Goal: Entertainment & Leisure: Consume media (video, audio)

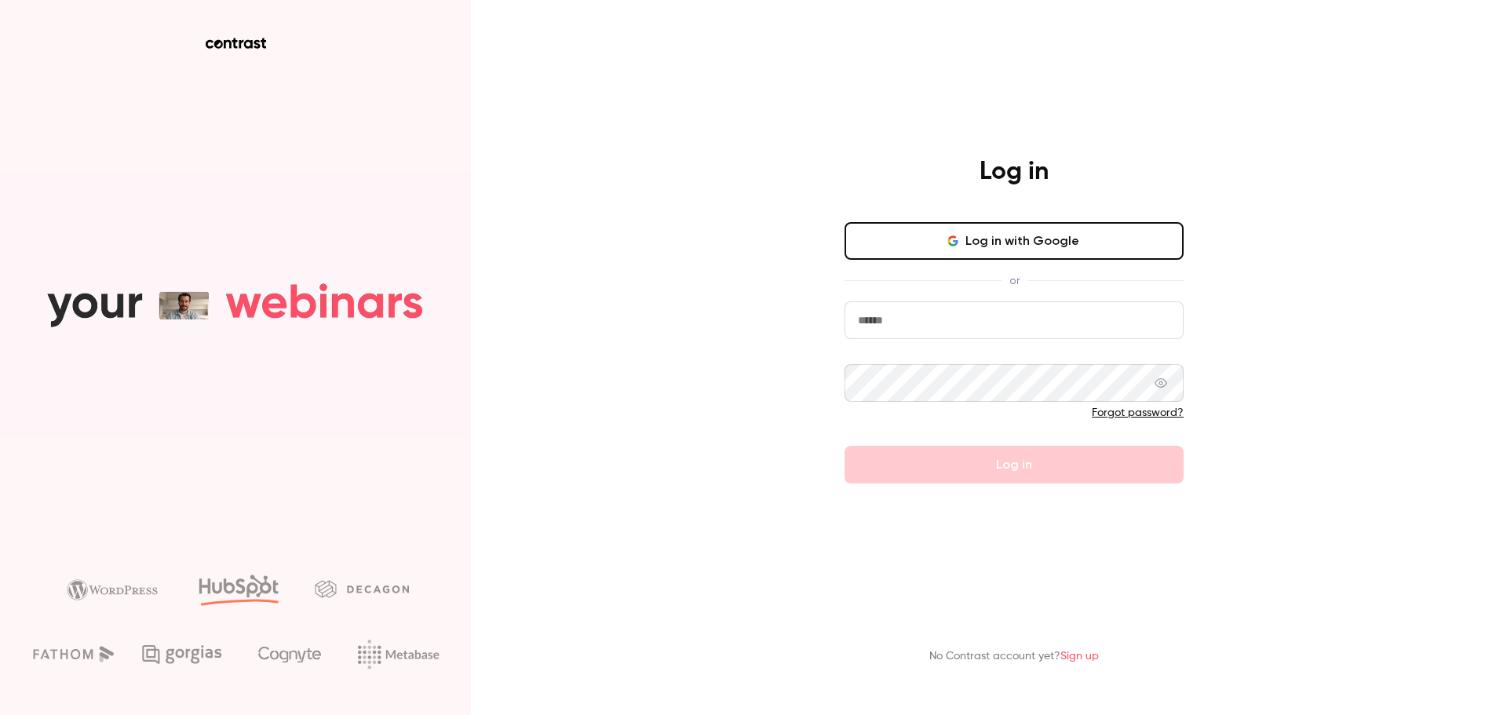
type input "**********"
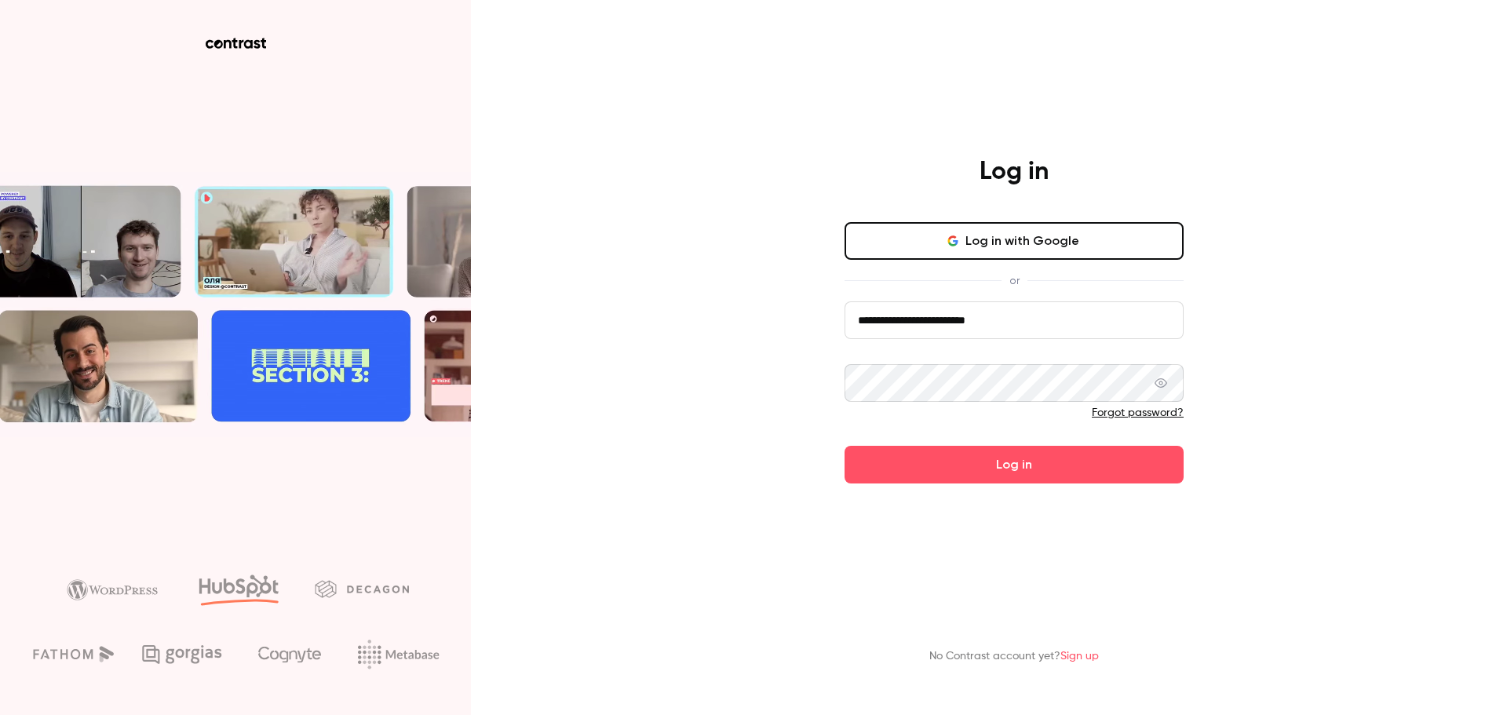
click at [1140, 460] on button "Log in" at bounding box center [1013, 465] width 339 height 38
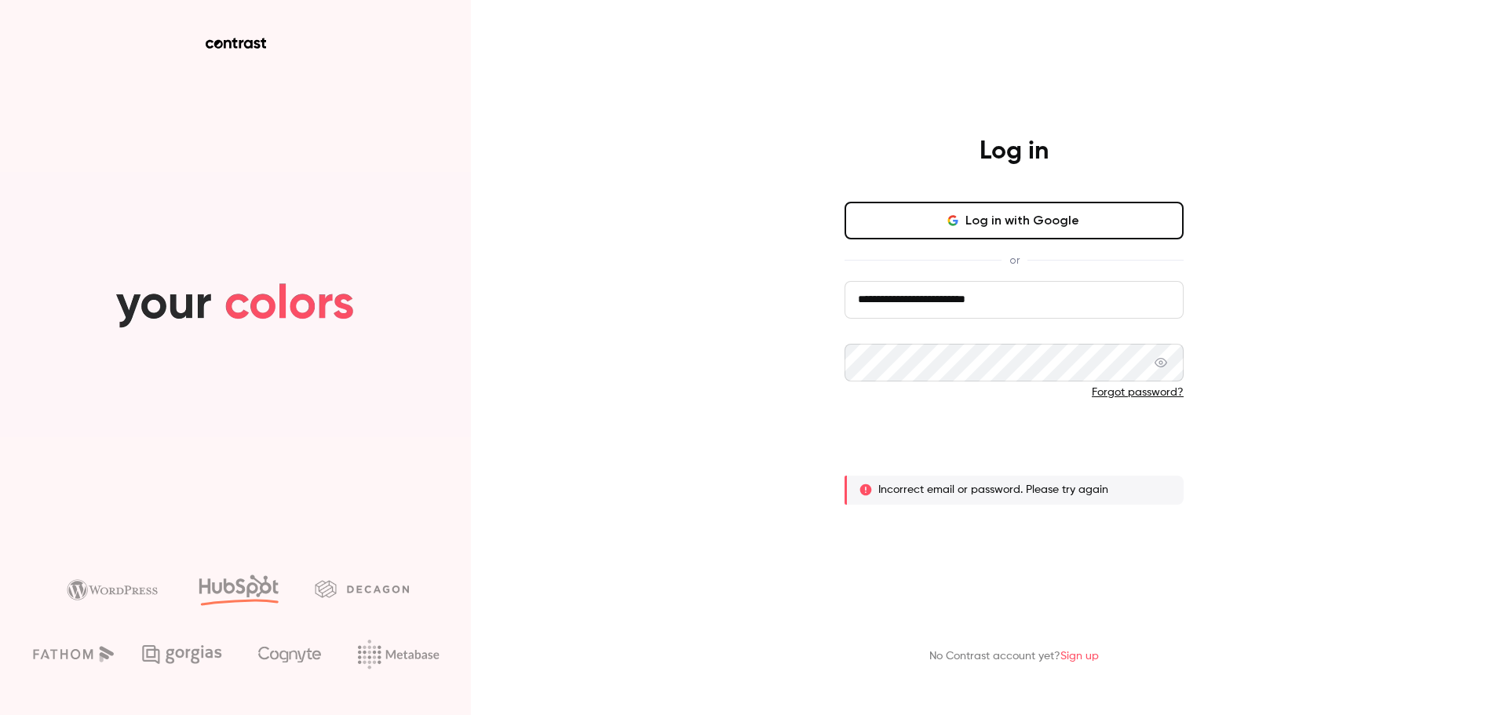
click at [1149, 446] on button "Log in" at bounding box center [1013, 444] width 339 height 38
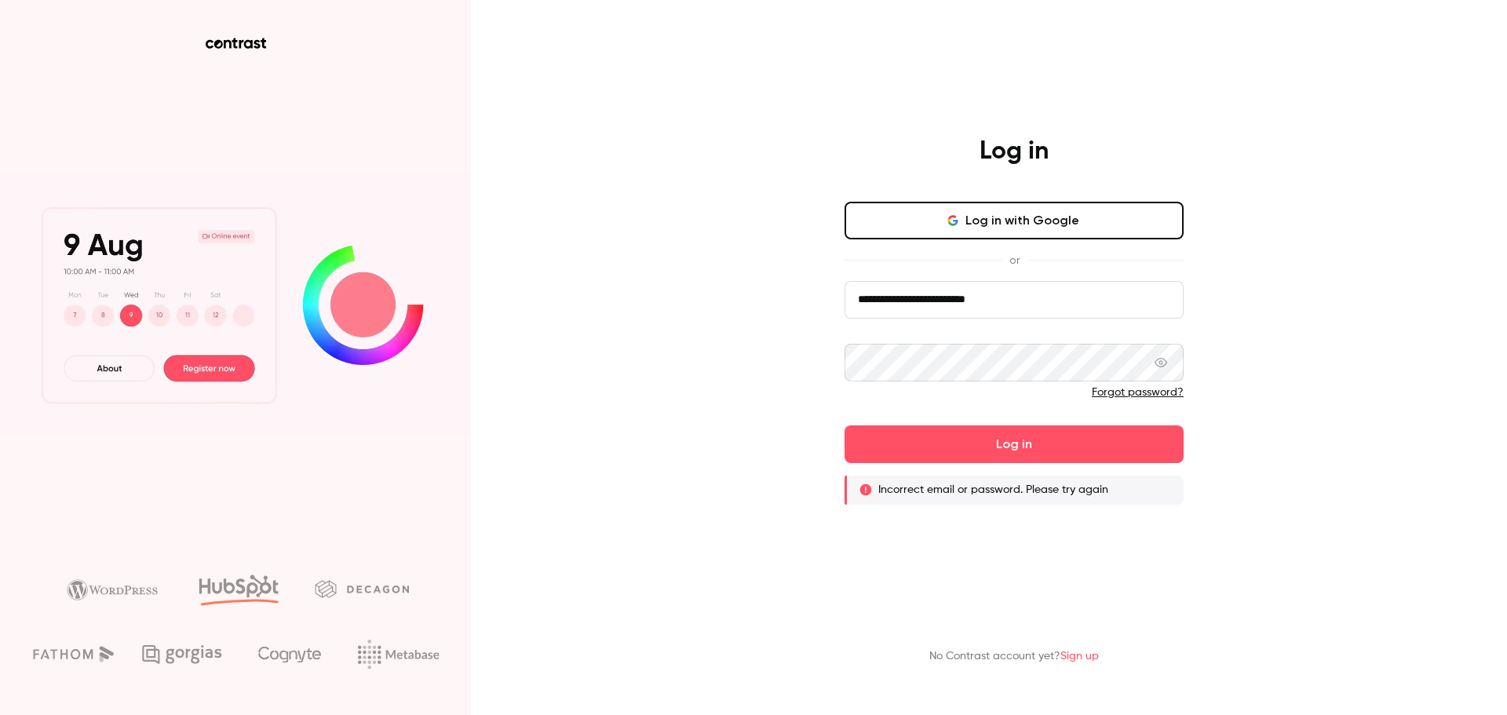
click at [1158, 362] on icon at bounding box center [1160, 362] width 13 height 13
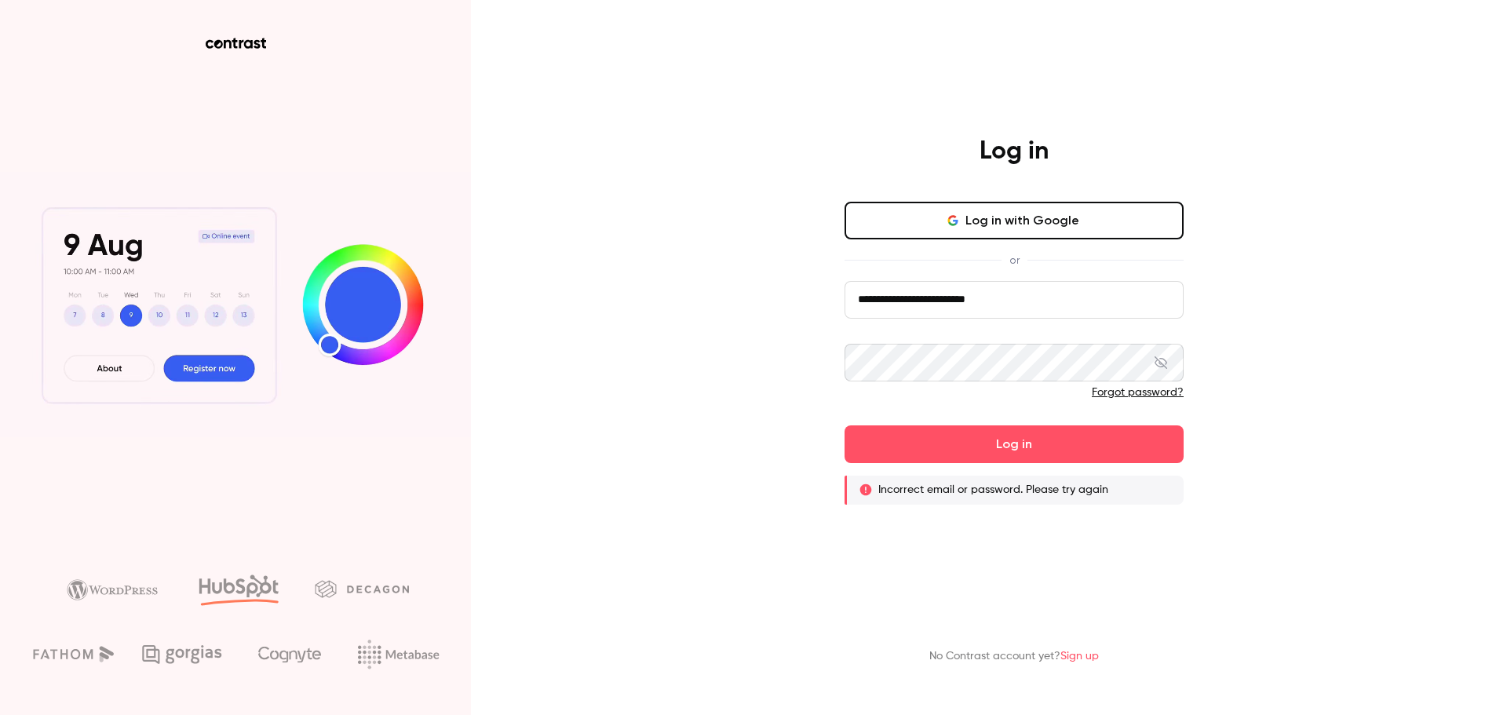
click at [1156, 366] on icon at bounding box center [1160, 362] width 13 height 13
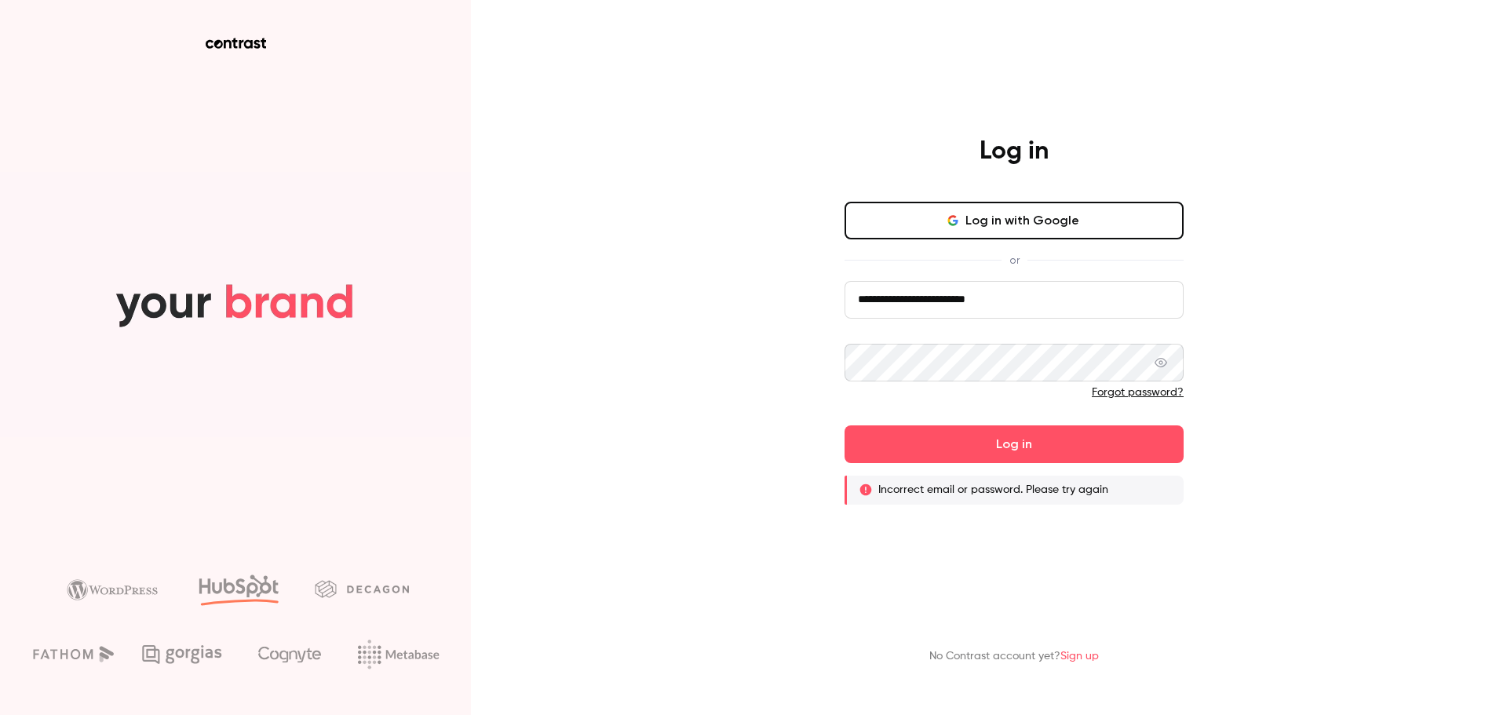
click at [1110, 207] on button "Log in with Google" at bounding box center [1013, 221] width 339 height 38
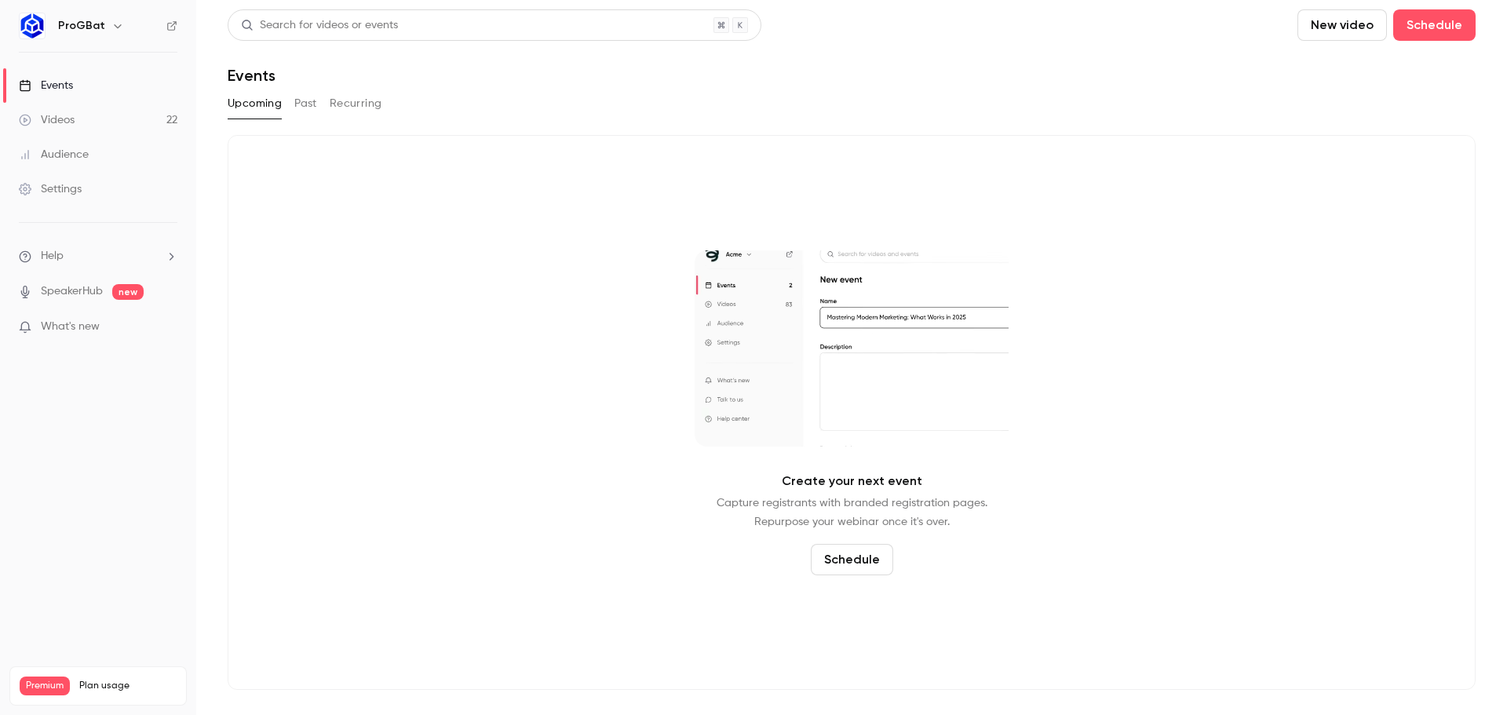
click at [126, 71] on link "Events" at bounding box center [98, 85] width 196 height 35
click at [134, 127] on link "Videos 22" at bounding box center [98, 120] width 196 height 35
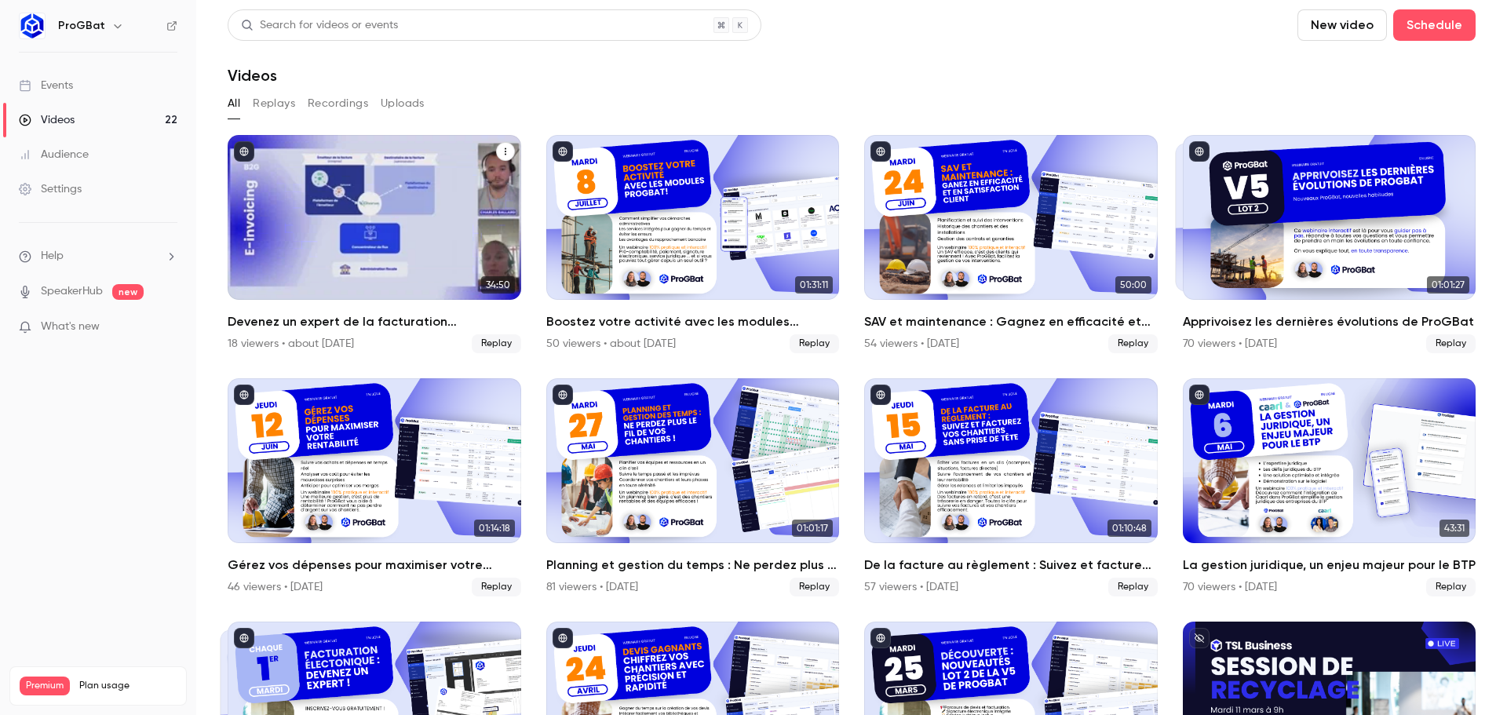
click at [294, 188] on div "Devenez un expert de la facturation électronique 🚀" at bounding box center [374, 217] width 293 height 165
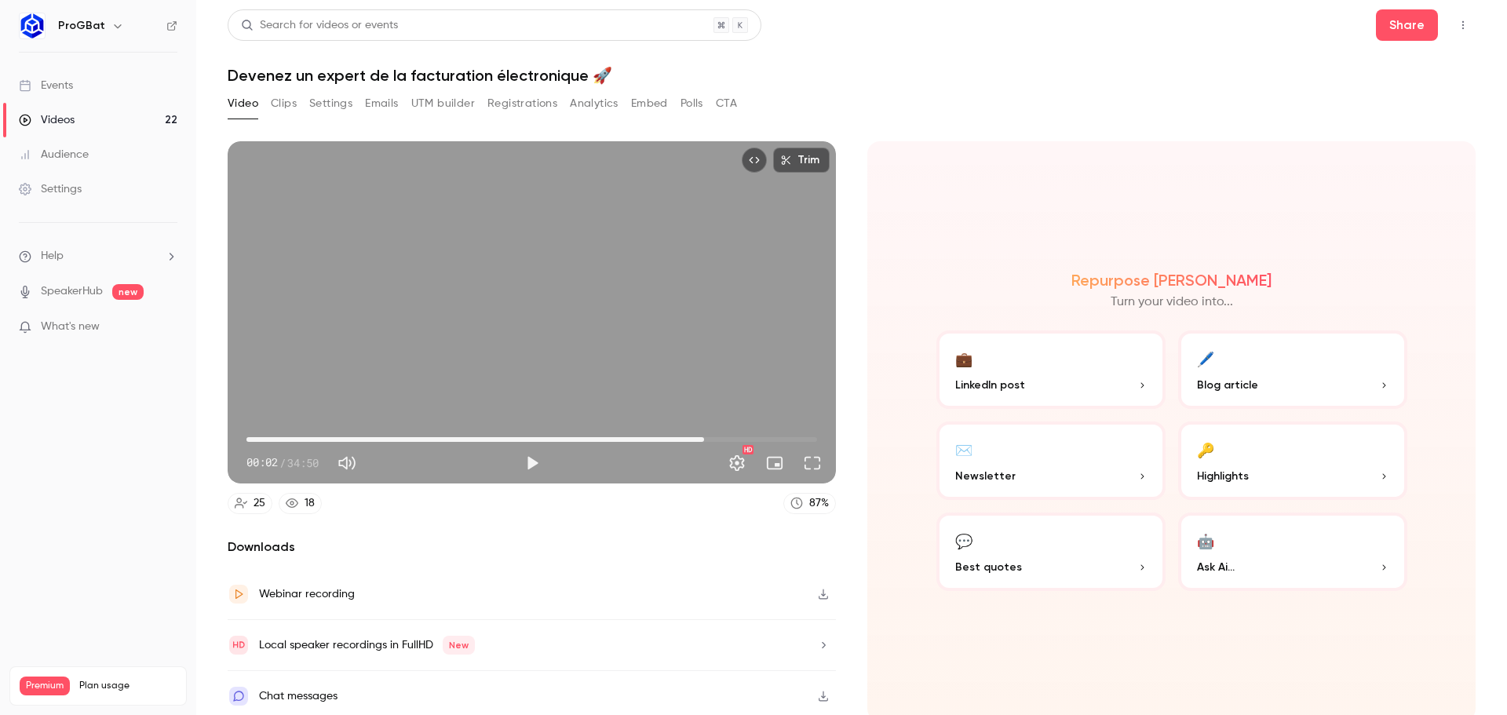
drag, startPoint x: 246, startPoint y: 435, endPoint x: 701, endPoint y: 439, distance: 454.3
click at [701, 439] on span "27:56" at bounding box center [703, 439] width 5 height 5
click at [534, 463] on button "Play" at bounding box center [531, 462] width 31 height 31
drag, startPoint x: 712, startPoint y: 434, endPoint x: 724, endPoint y: 432, distance: 12.8
click at [724, 432] on span "29:29" at bounding box center [531, 439] width 570 height 25
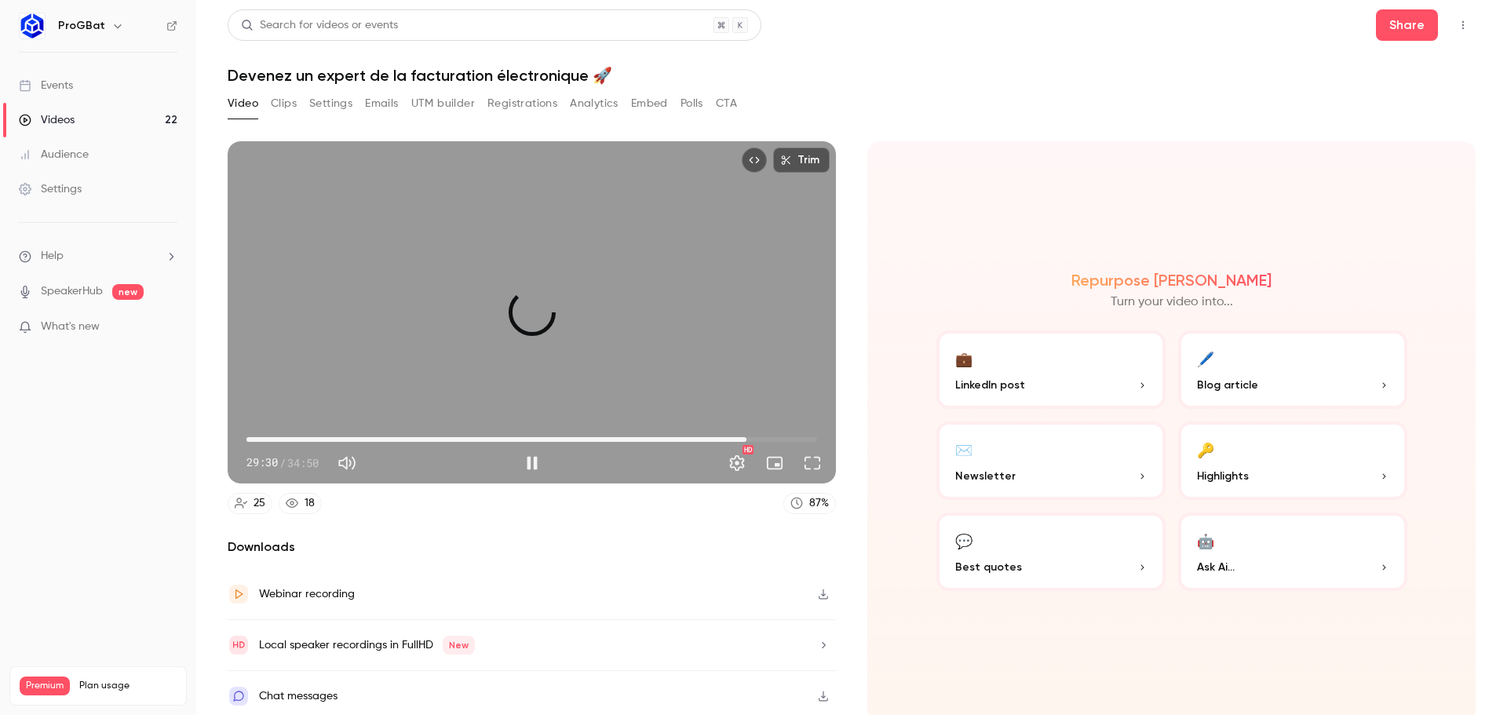
click at [741, 434] on span "30:30" at bounding box center [531, 439] width 570 height 25
click at [752, 437] on span "30:59" at bounding box center [754, 439] width 5 height 5
click at [765, 435] on span "31:09" at bounding box center [531, 439] width 570 height 25
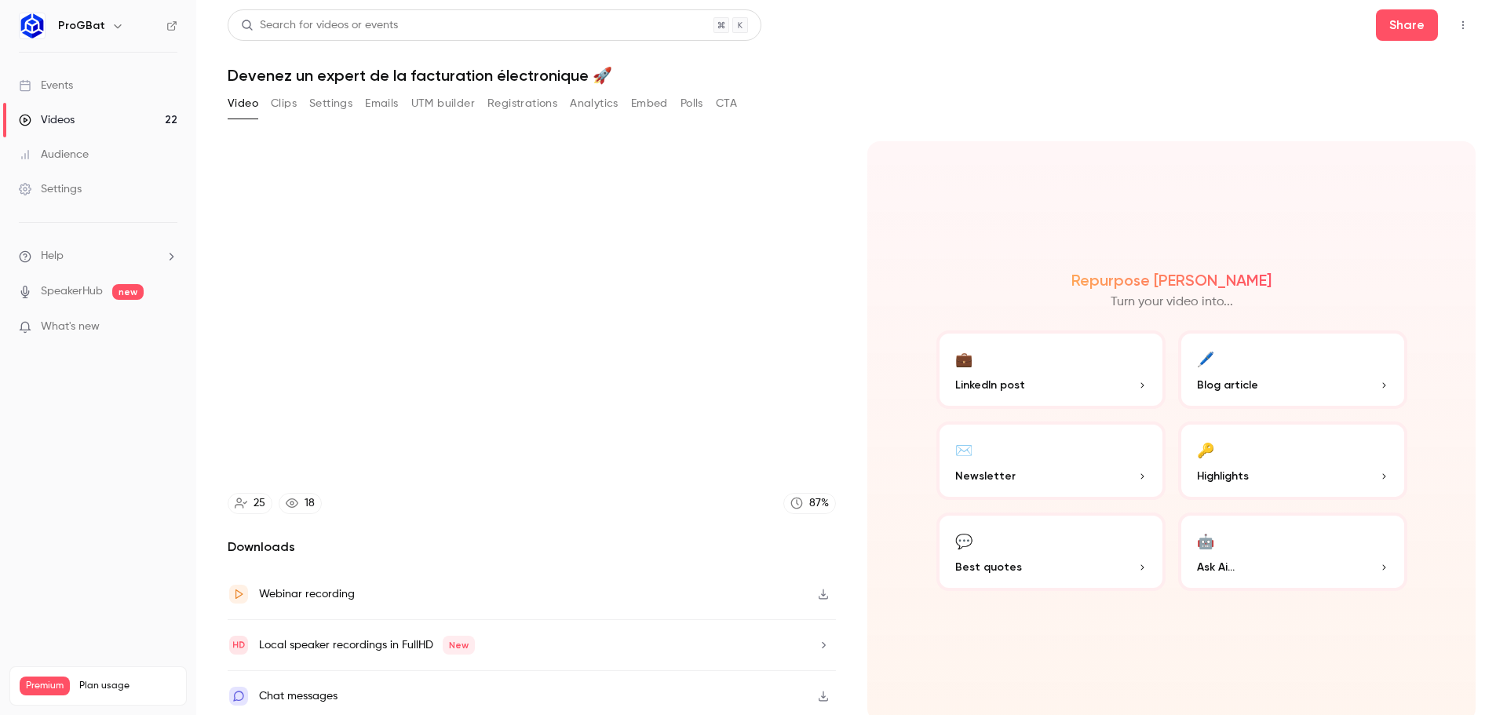
type input "******"
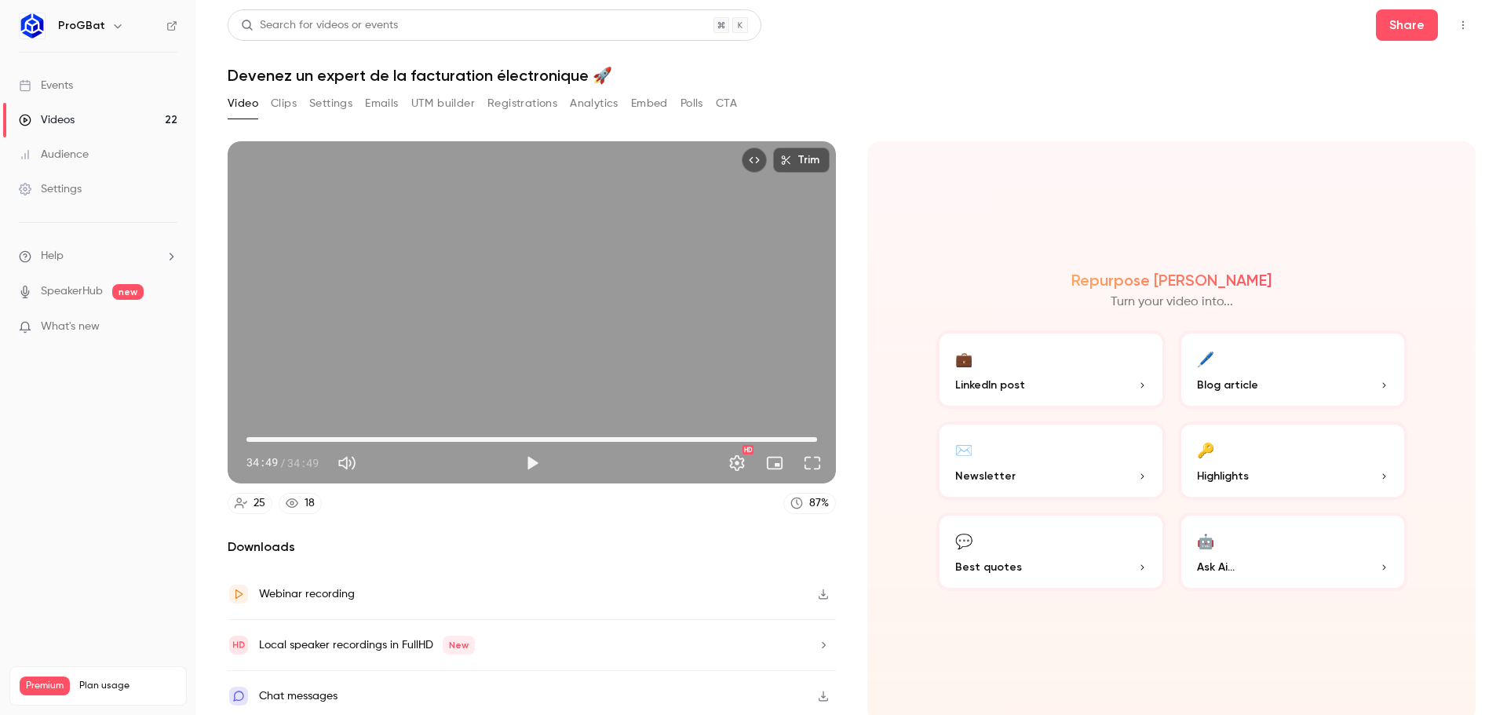
click at [126, 111] on link "Videos 22" at bounding box center [98, 120] width 196 height 35
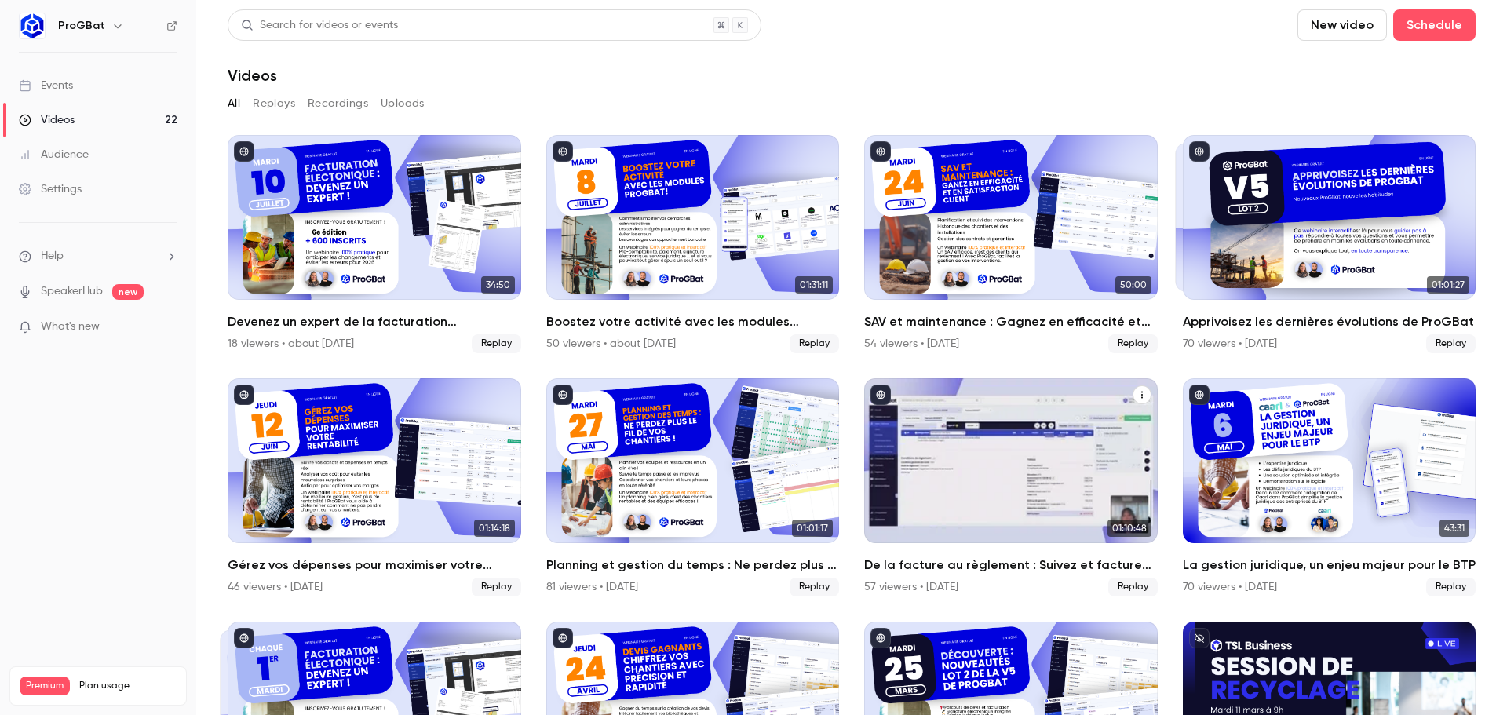
click at [975, 501] on div "De la facture au règlement : Suivez et facturez vos chantiers sans prise de tête" at bounding box center [1010, 460] width 293 height 165
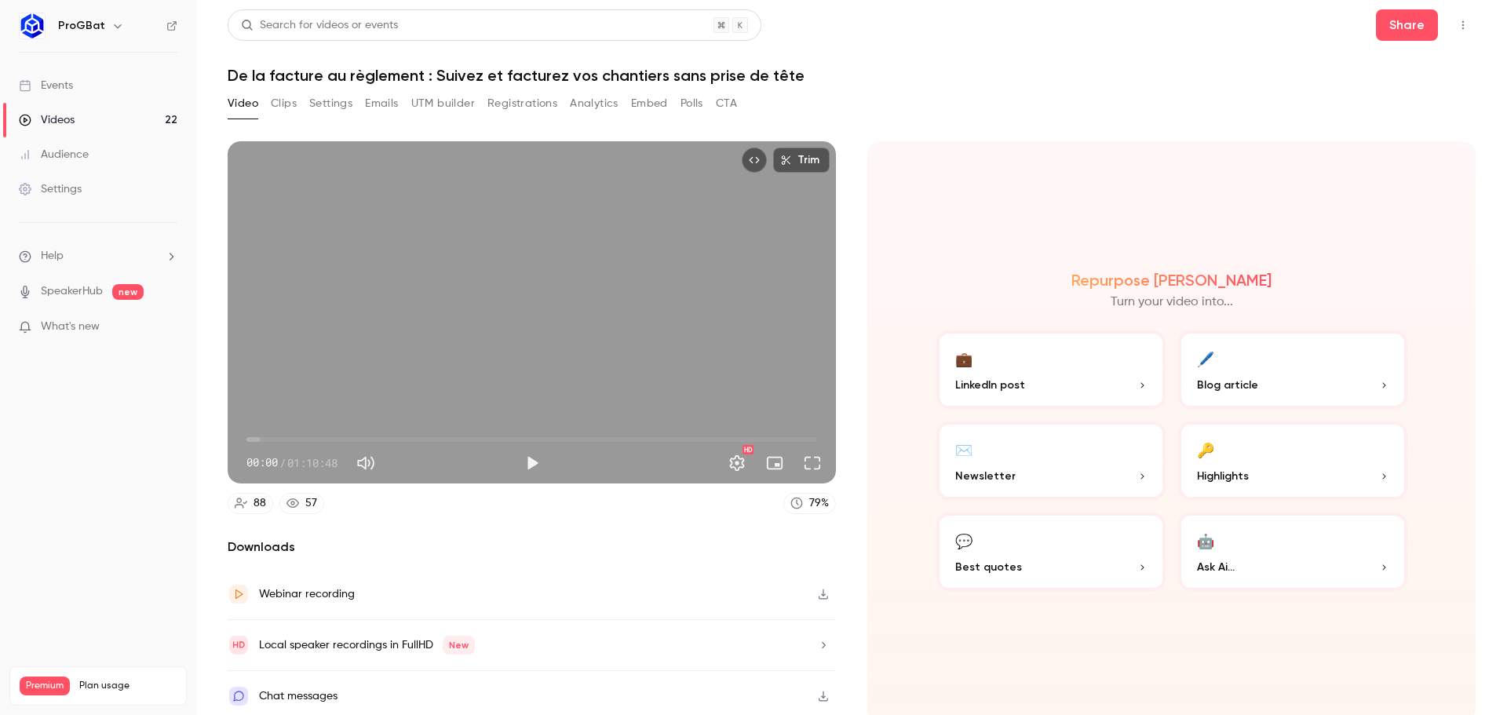
click at [291, 106] on button "Clips" at bounding box center [284, 103] width 26 height 25
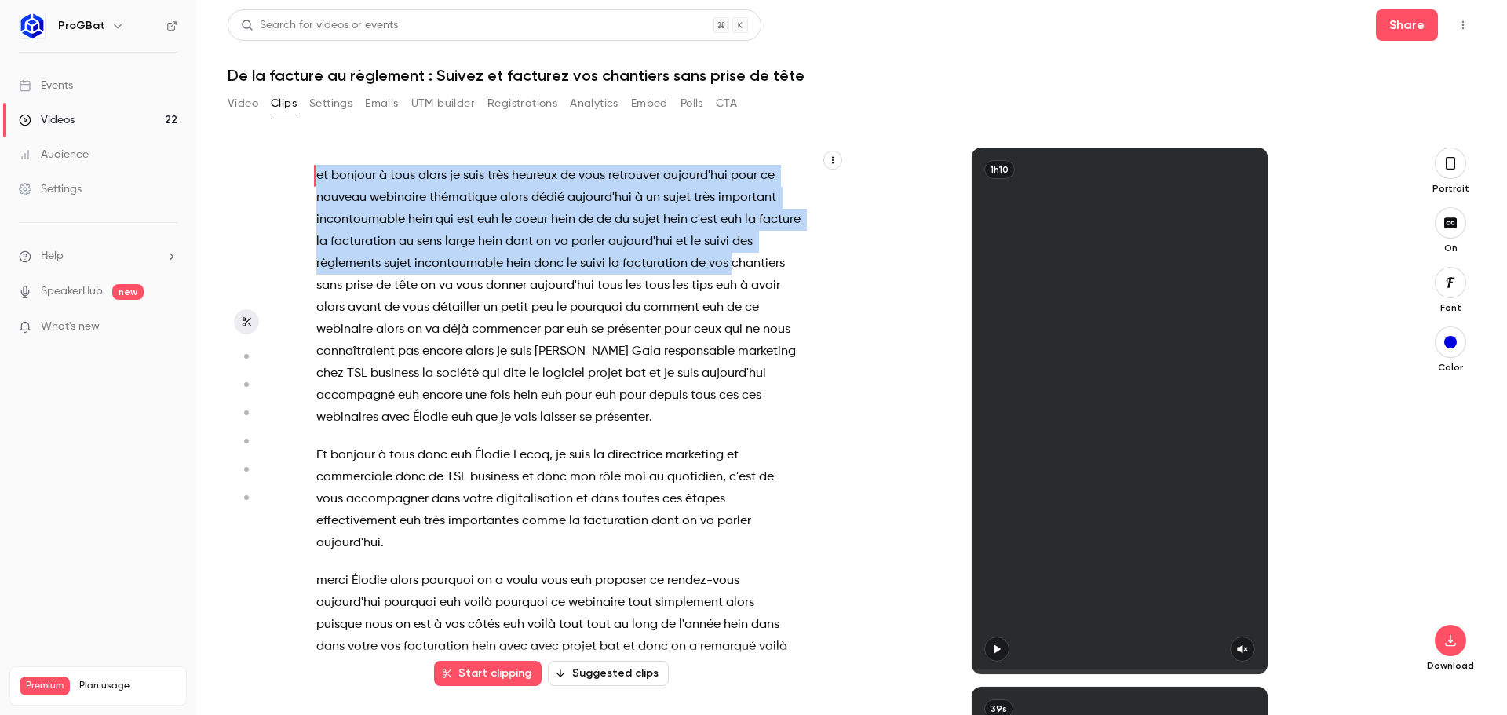
drag, startPoint x: 312, startPoint y: 179, endPoint x: 782, endPoint y: 261, distance: 477.2
click at [782, 261] on div "et bonjour à tous alors je suis très heureux de vous retrouver aujourd'hui pour…" at bounding box center [567, 418] width 541 height 511
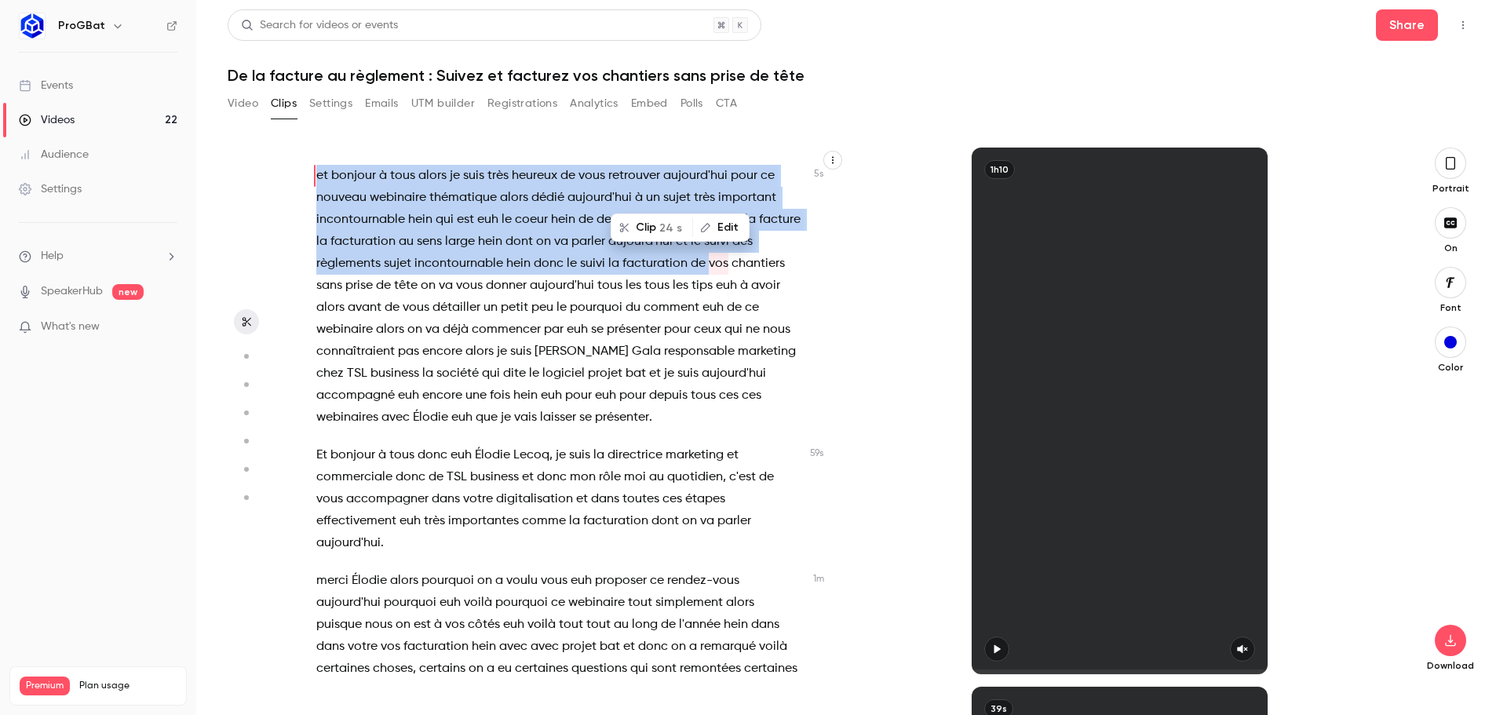
scroll to position [78, 0]
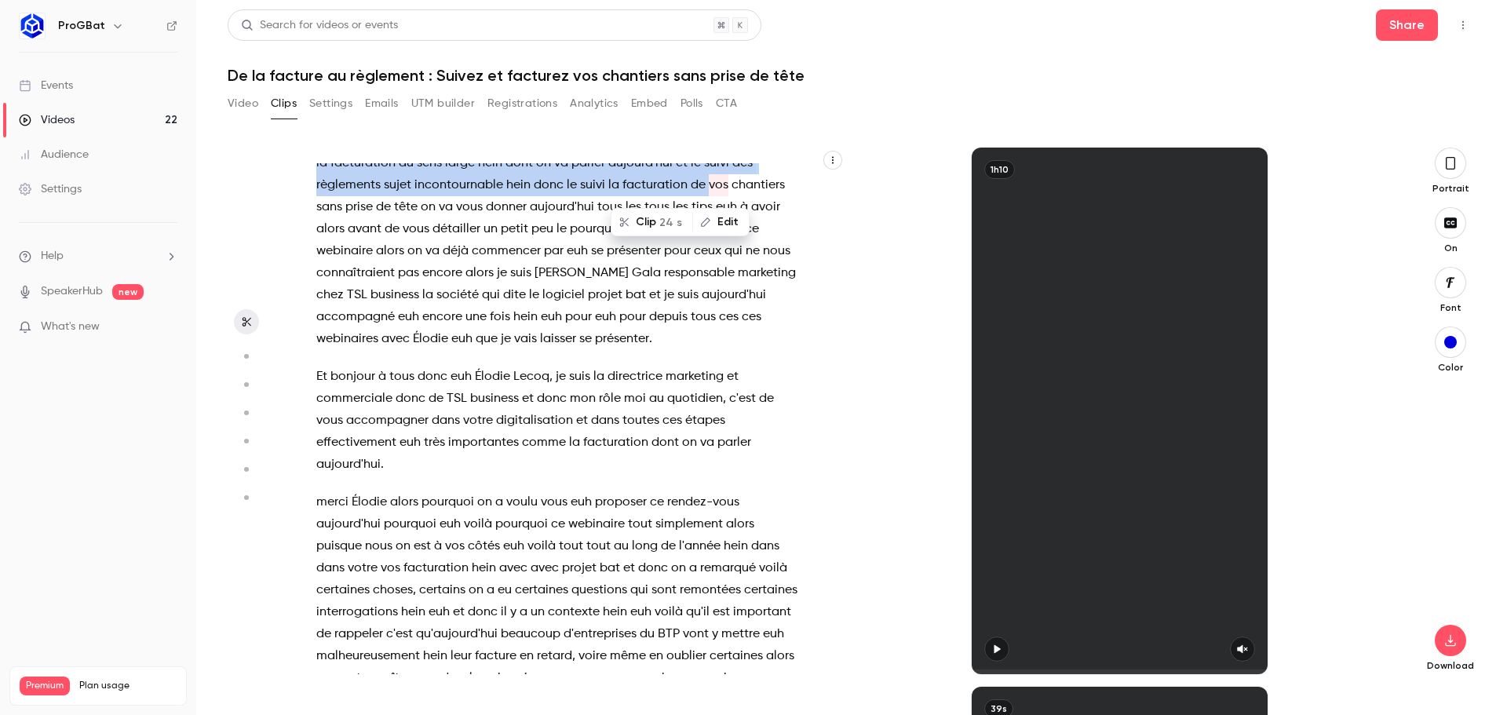
click at [648, 214] on button "Clip 24 s" at bounding box center [651, 222] width 79 height 25
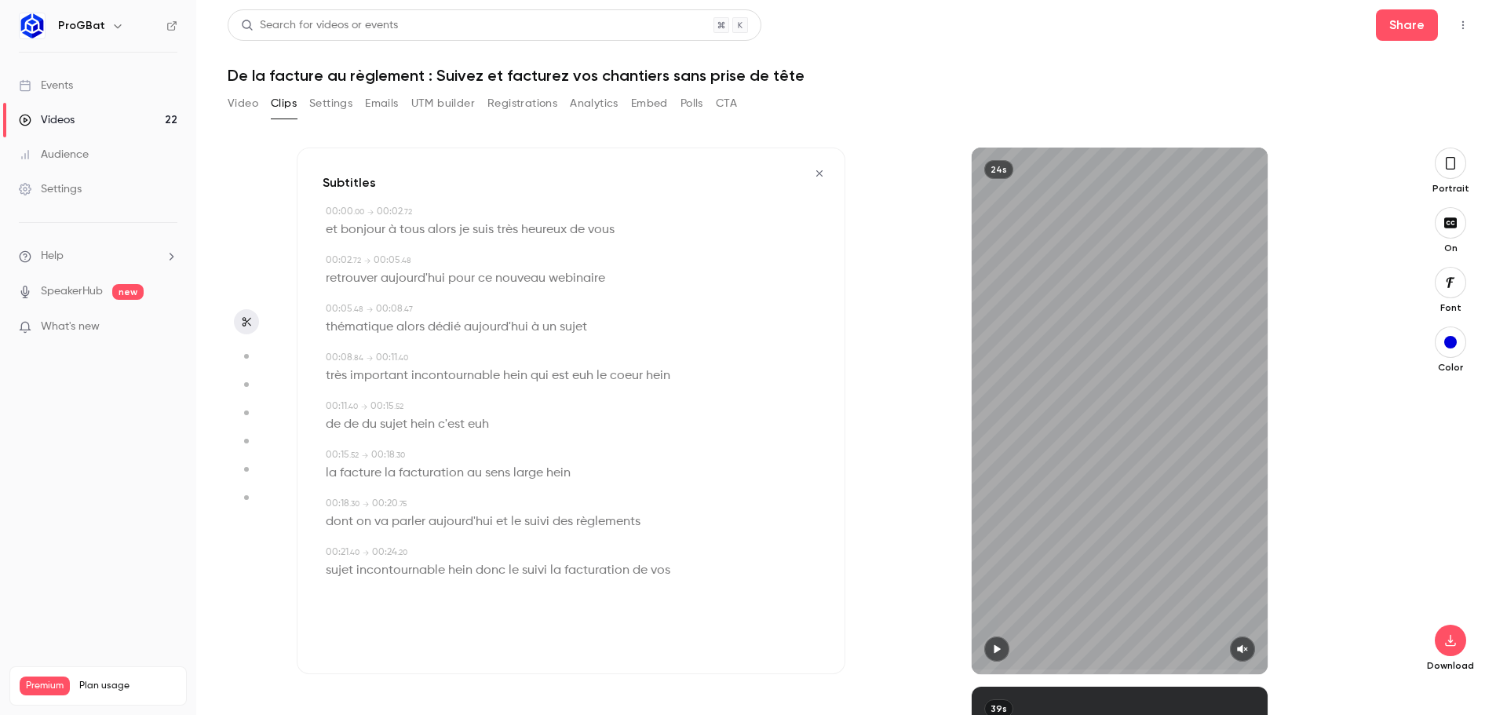
click at [417, 224] on span "tous" at bounding box center [411, 230] width 25 height 22
click at [414, 253] on button "Edit" at bounding box center [406, 258] width 54 height 25
click at [489, 232] on span "suis" at bounding box center [482, 230] width 21 height 22
drag, startPoint x: 478, startPoint y: 224, endPoint x: 659, endPoint y: 228, distance: 181.3
click at [659, 228] on div "Edit et bonjour à tous alors je suis très heureux de vous" at bounding box center [573, 230] width 494 height 22
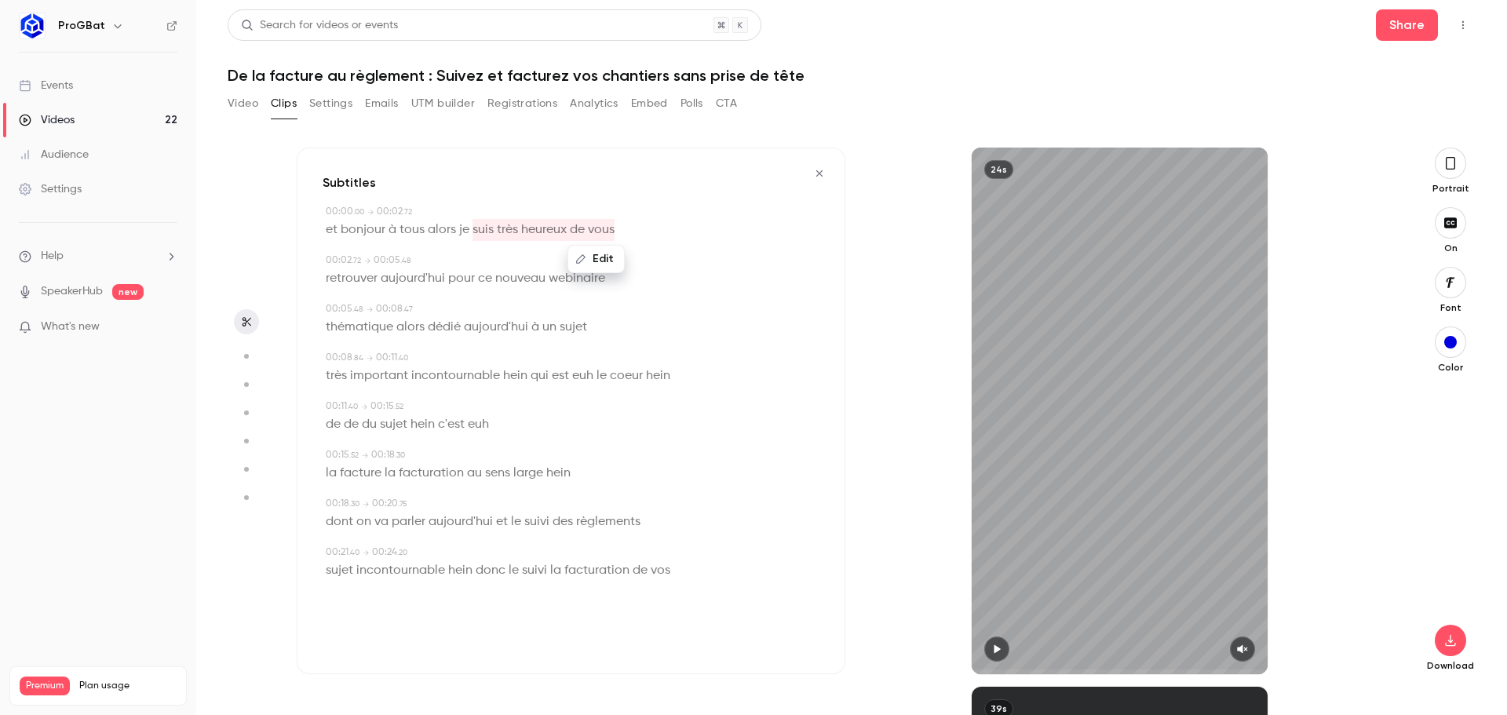
click at [602, 254] on button "Edit" at bounding box center [596, 258] width 54 height 25
click at [699, 344] on div "**********" at bounding box center [570, 399] width 497 height 389
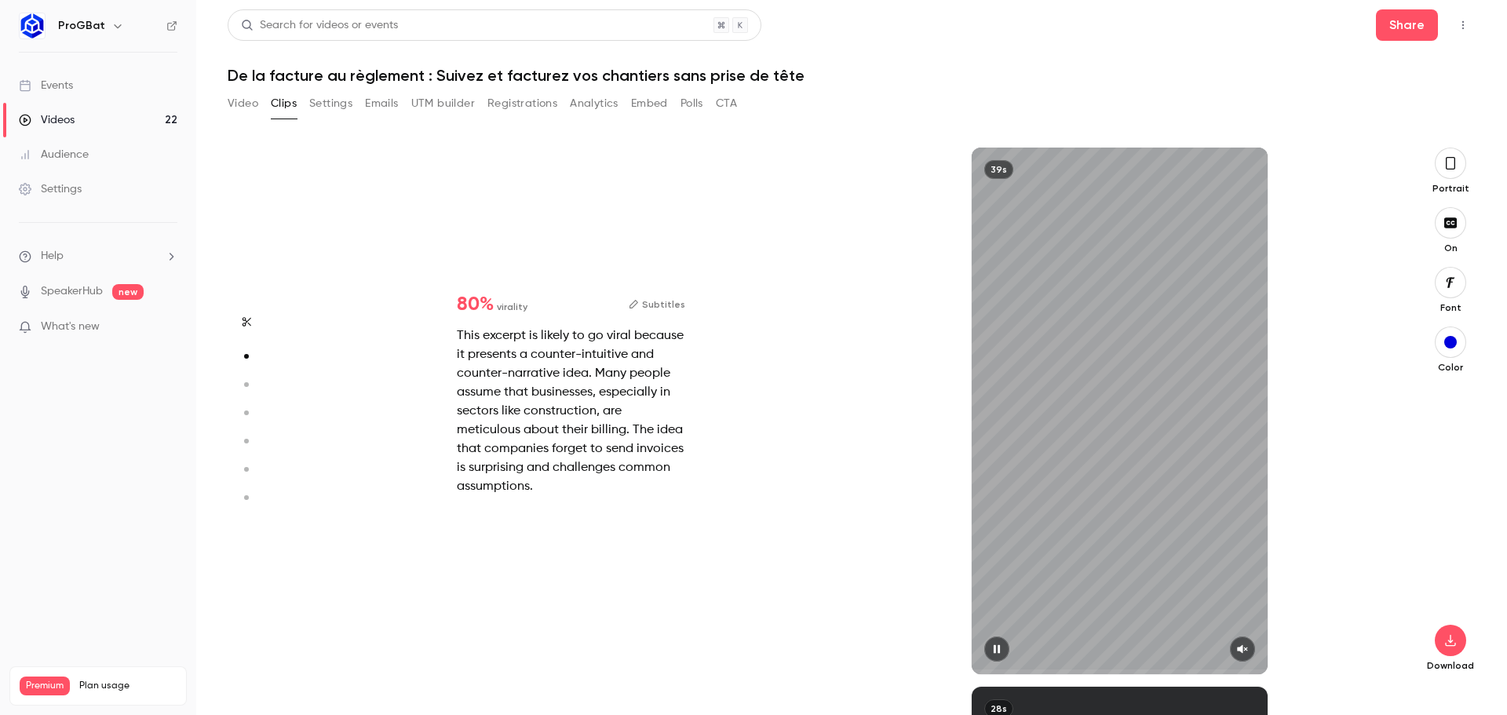
scroll to position [539, 0]
type input "*"
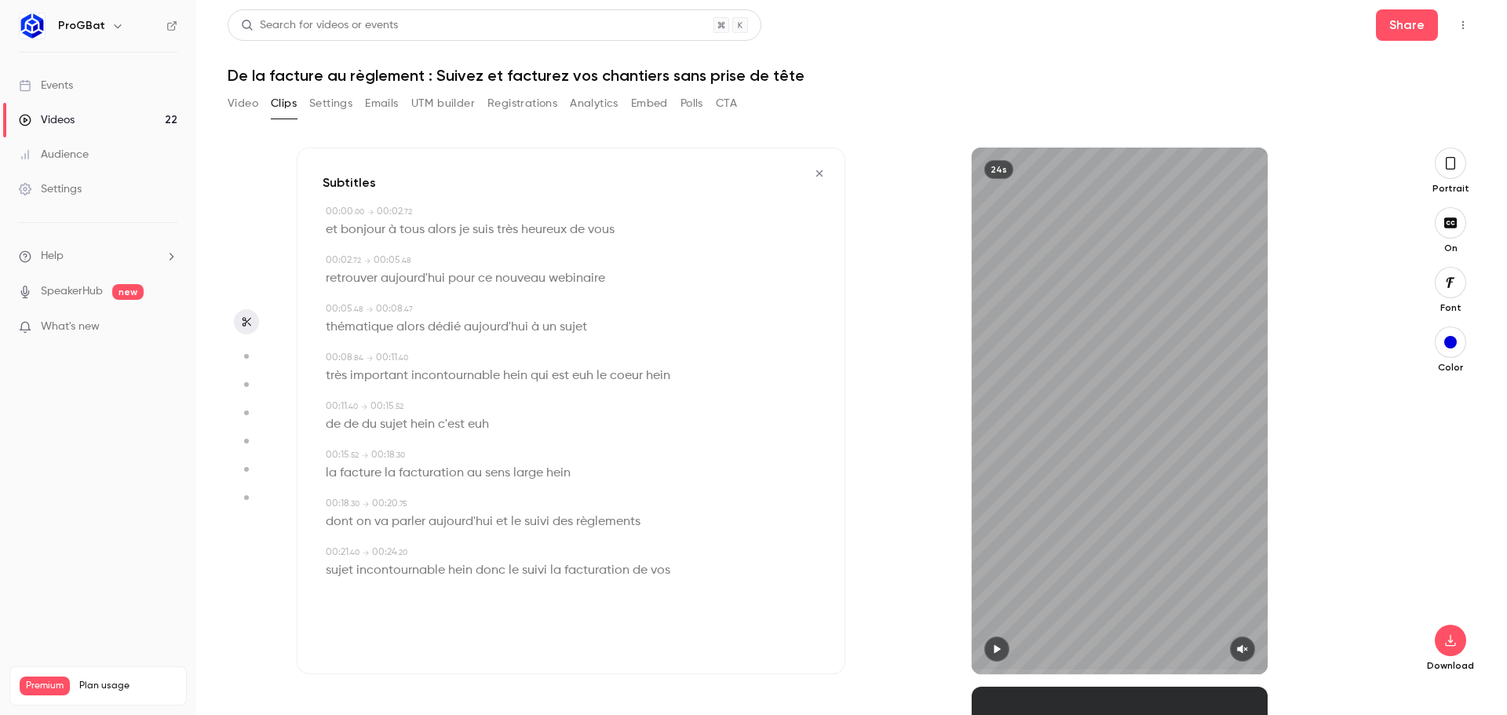
scroll to position [0, 0]
click at [1444, 345] on button "button" at bounding box center [1449, 341] width 31 height 31
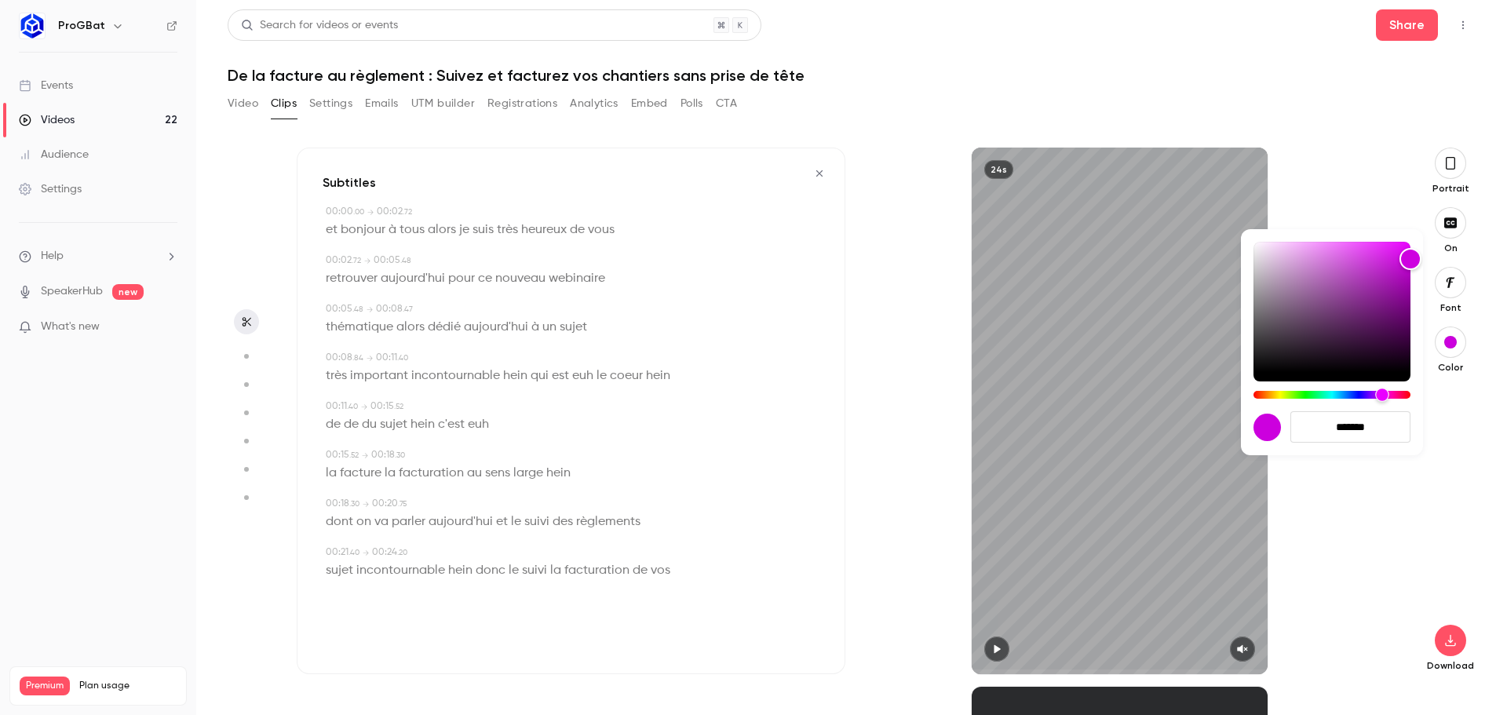
type input "*******"
drag, startPoint x: 1363, startPoint y: 392, endPoint x: 1382, endPoint y: 400, distance: 20.4
click at [1382, 400] on div "Hue" at bounding box center [1382, 395] width 14 height 14
click at [1385, 206] on div at bounding box center [753, 357] width 1507 height 715
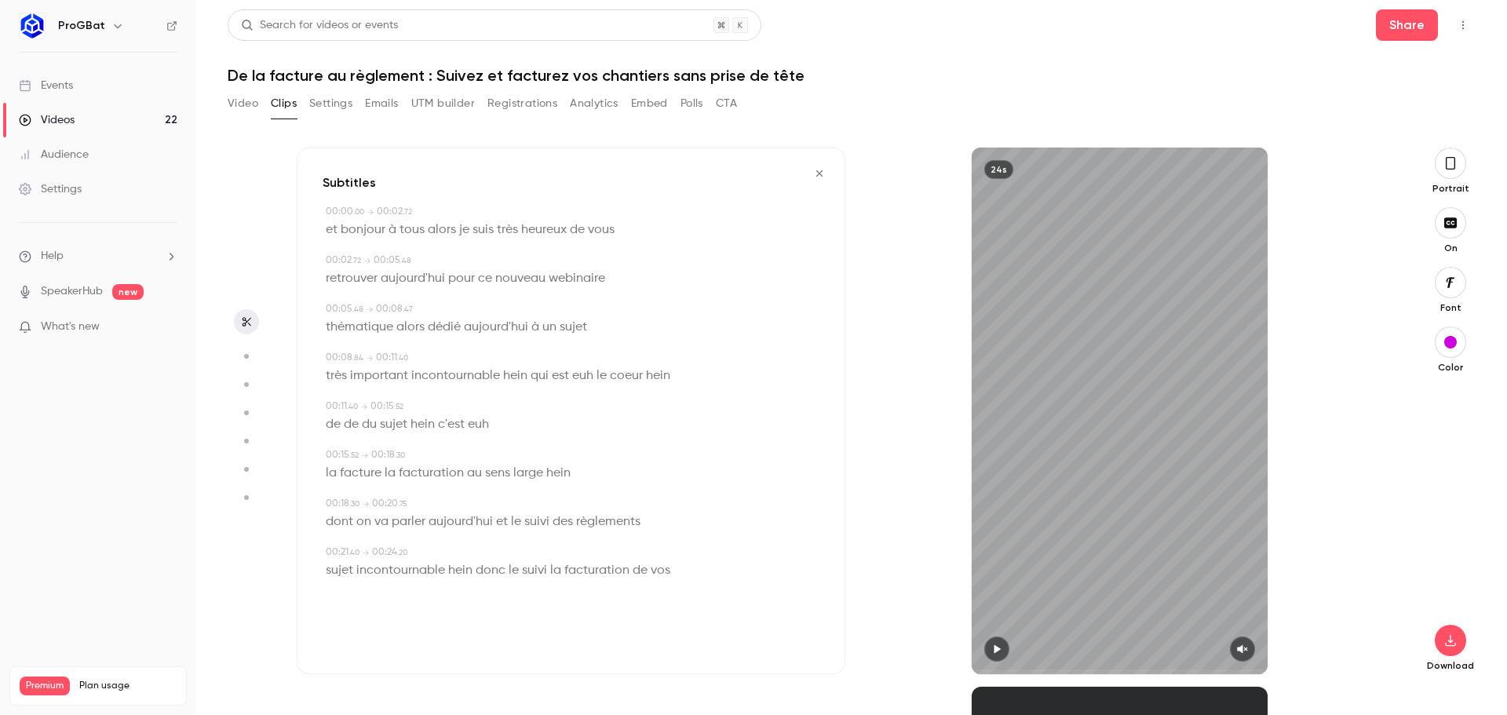
click at [1452, 342] on div "button" at bounding box center [1450, 342] width 13 height 13
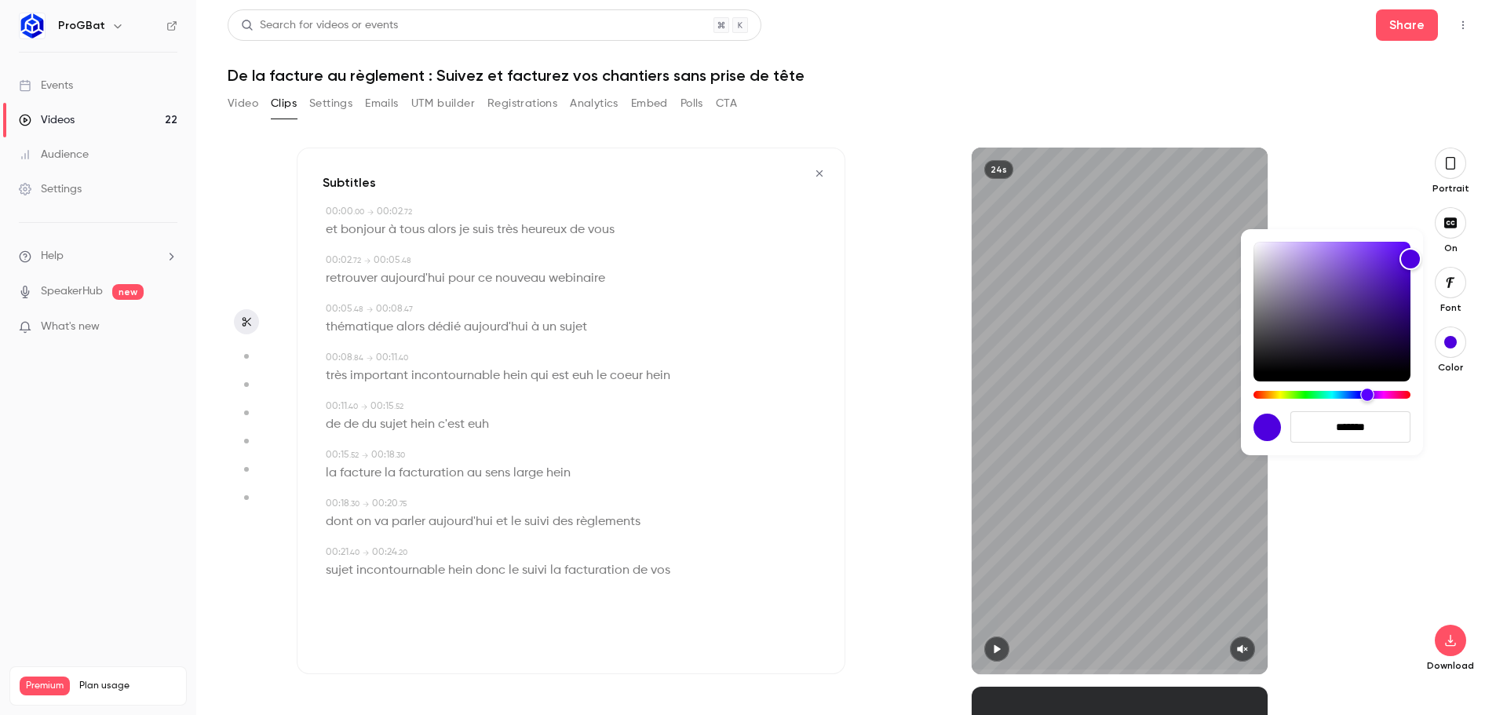
type input "*******"
drag, startPoint x: 1384, startPoint y: 388, endPoint x: 1366, endPoint y: 391, distance: 18.2
click at [1366, 391] on div "Hue" at bounding box center [1366, 395] width 14 height 14
click at [1481, 454] on div at bounding box center [753, 357] width 1507 height 715
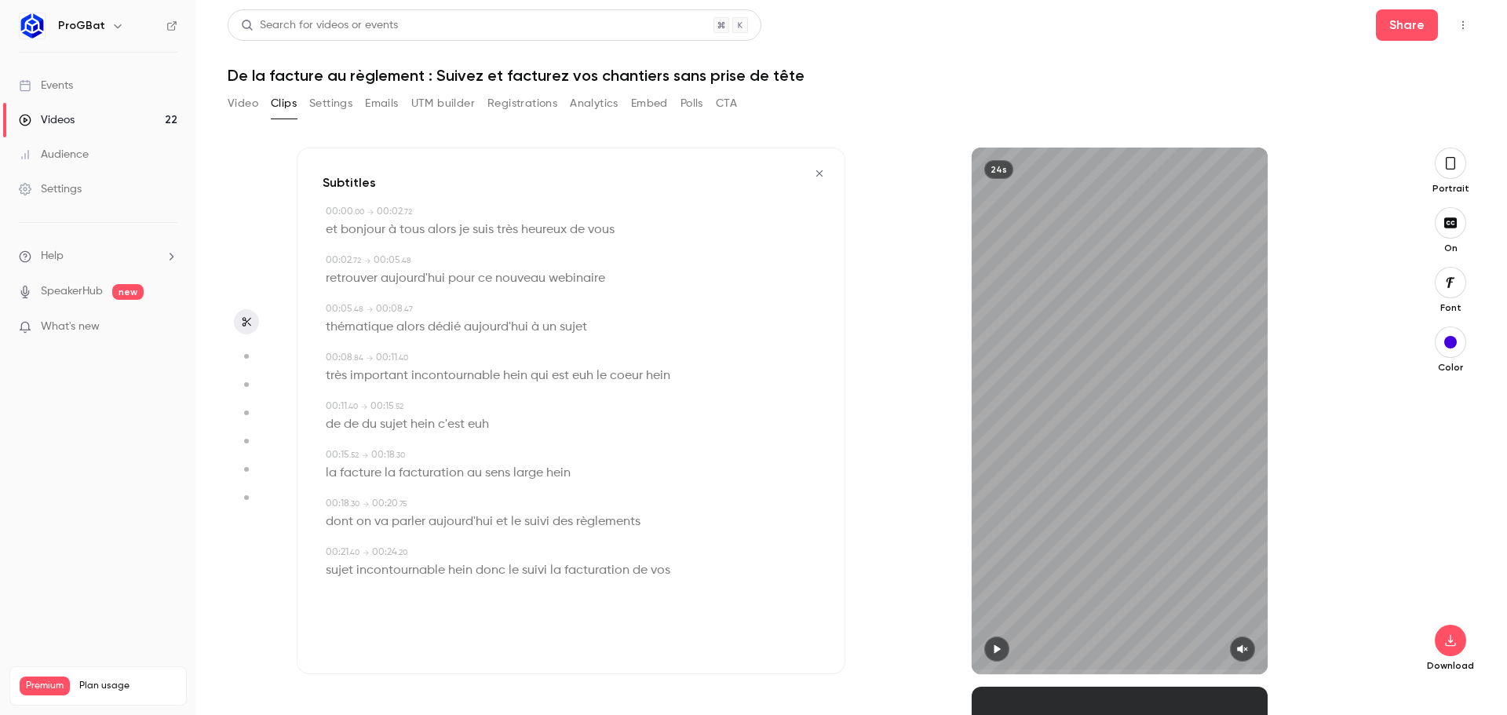
scroll to position [539, 0]
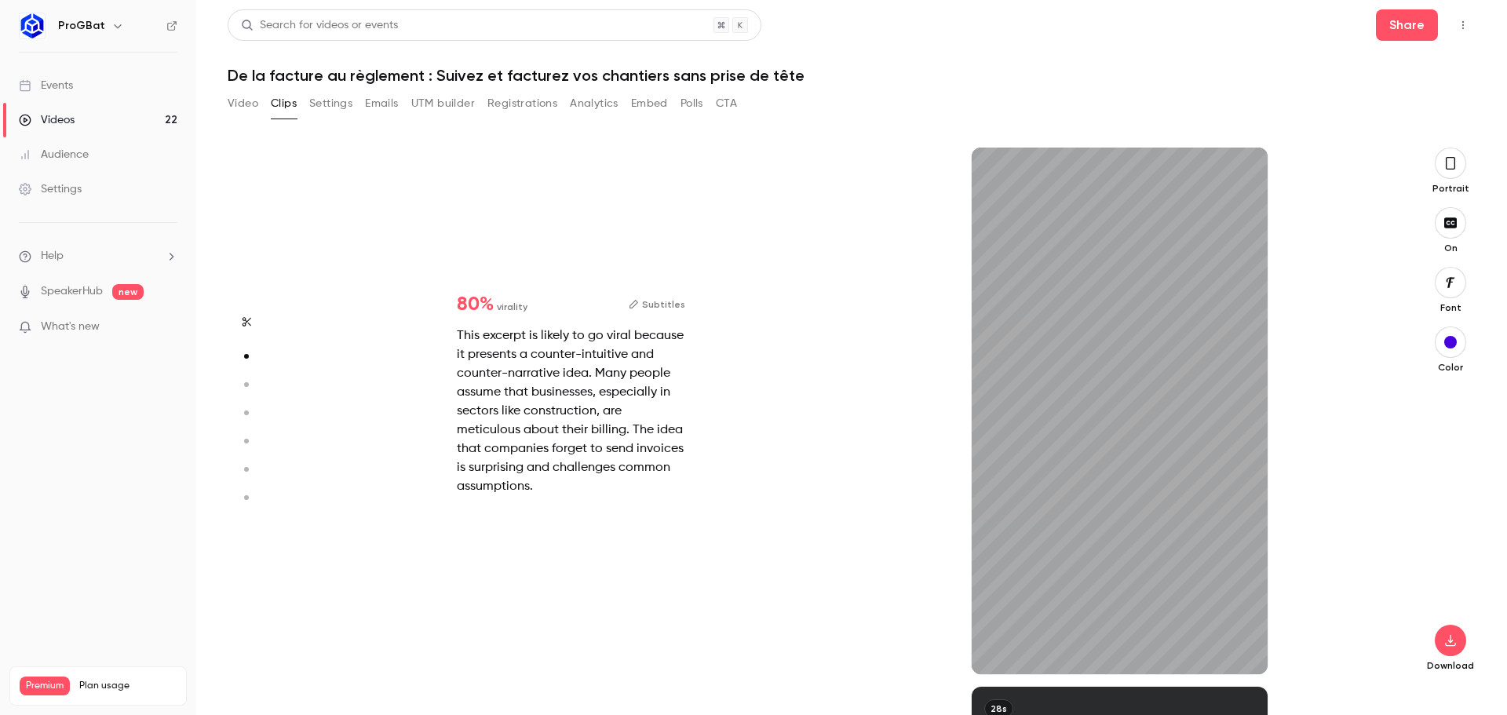
type input "*"
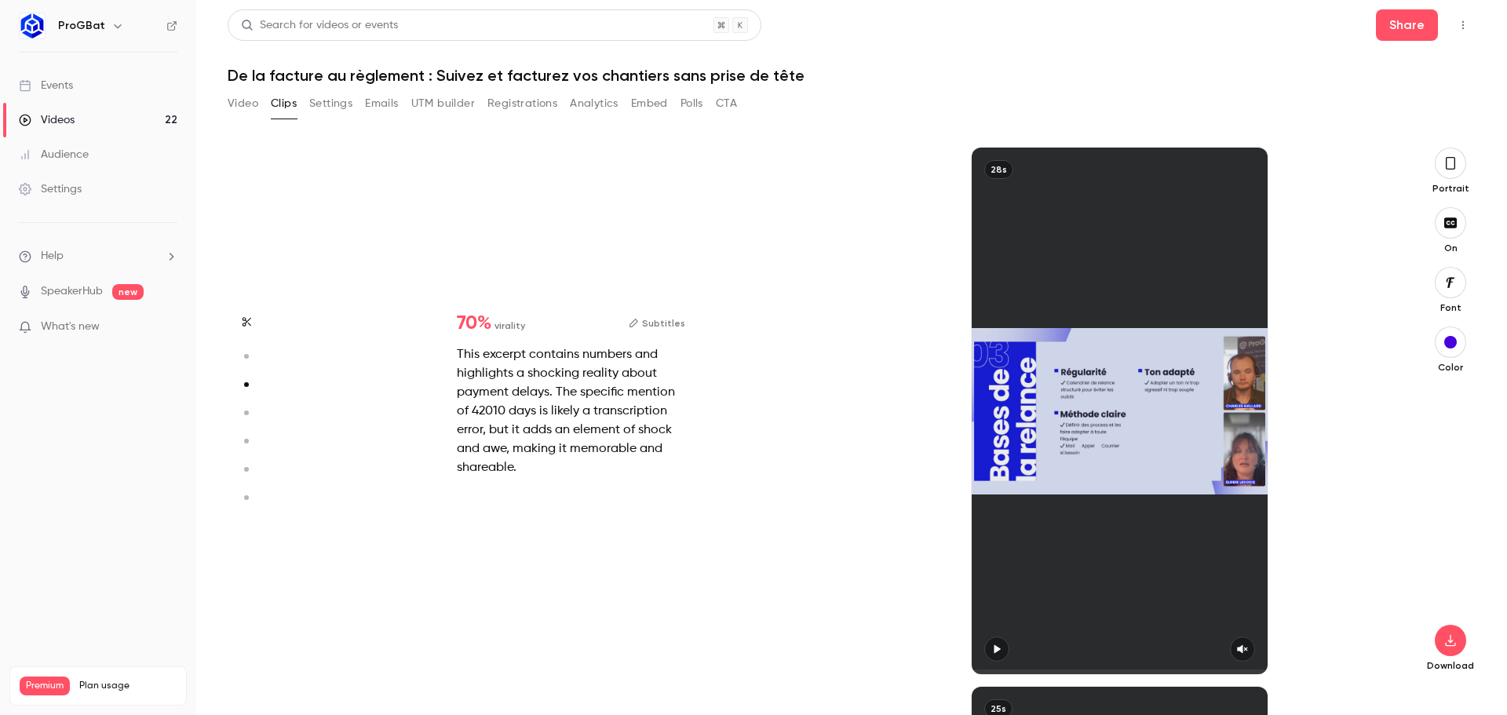
scroll to position [1078, 0]
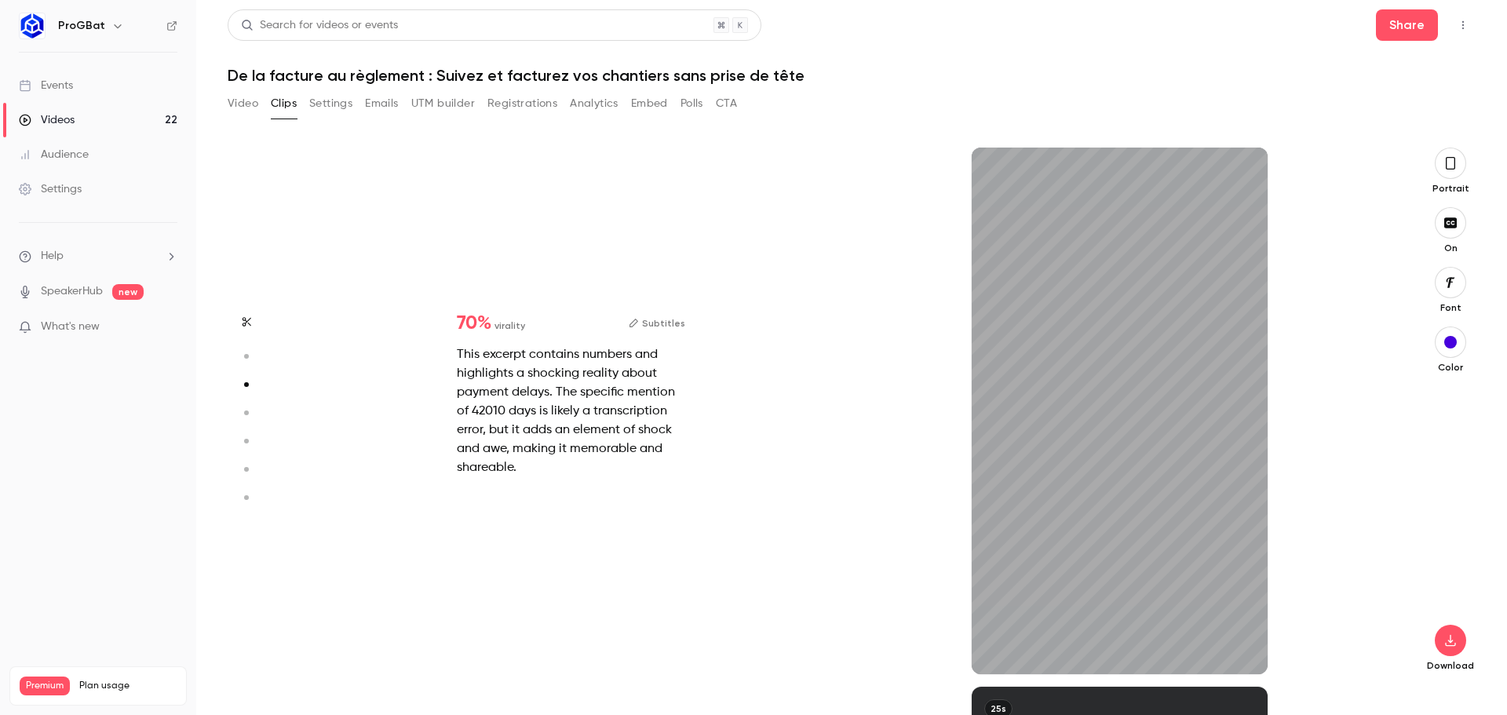
type input "***"
click at [95, 158] on link "Audience" at bounding box center [98, 154] width 196 height 35
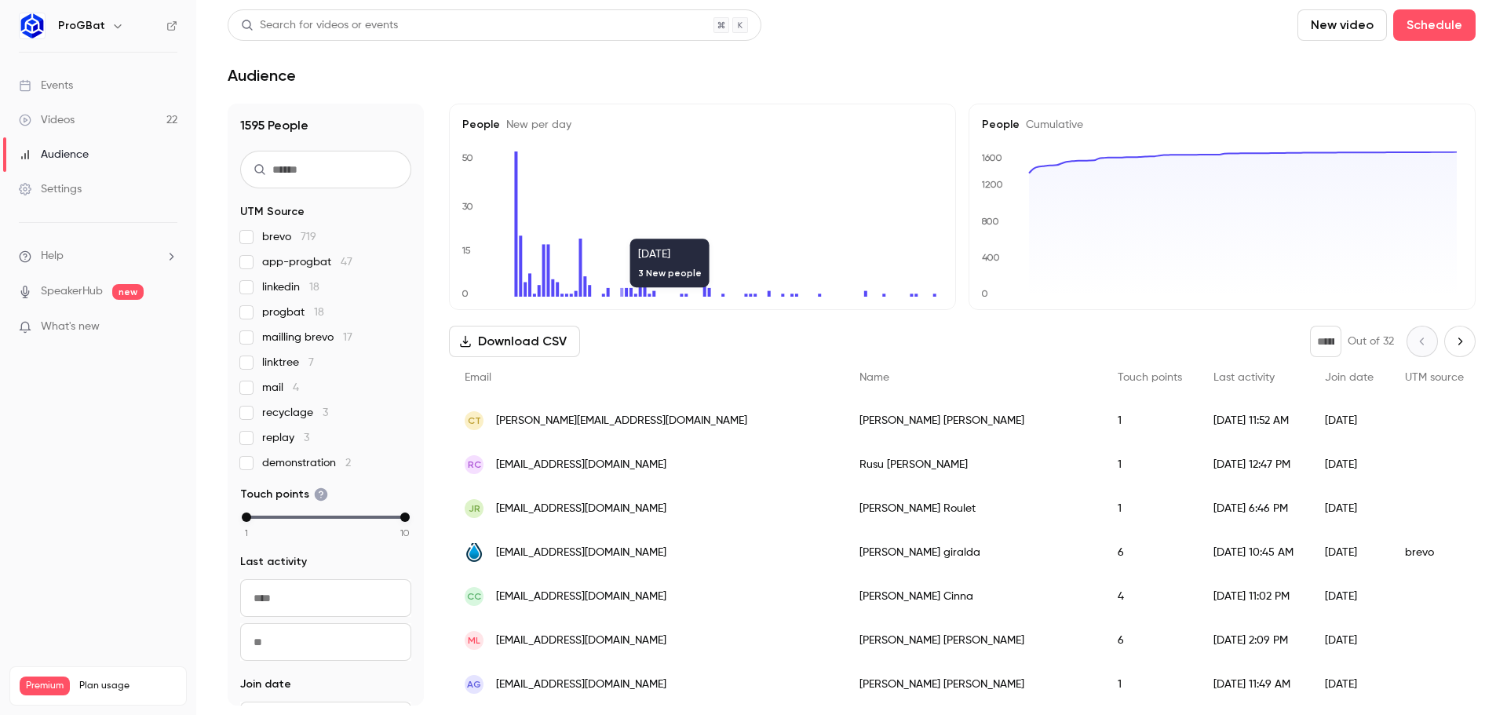
click at [128, 192] on link "Settings" at bounding box center [98, 189] width 196 height 35
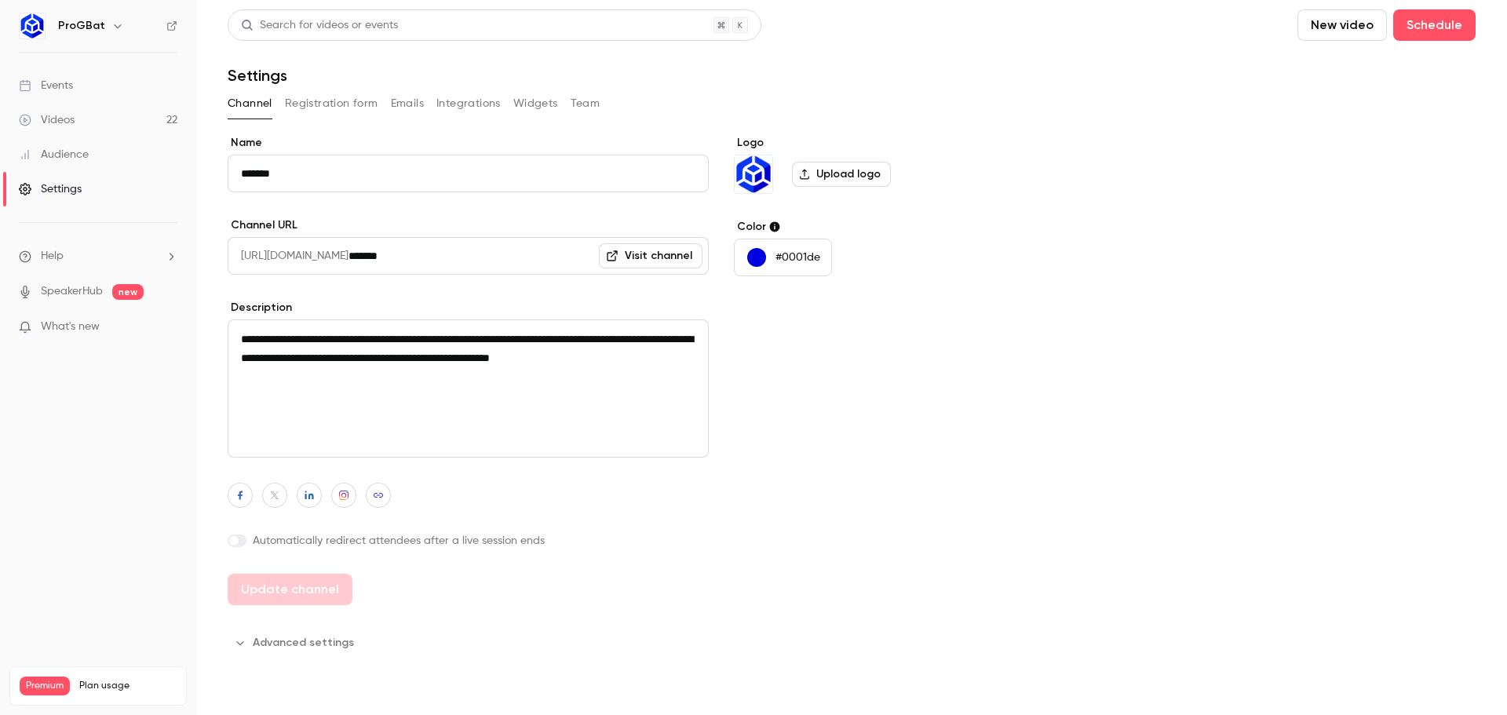
click at [46, 89] on div "Events" at bounding box center [46, 86] width 54 height 16
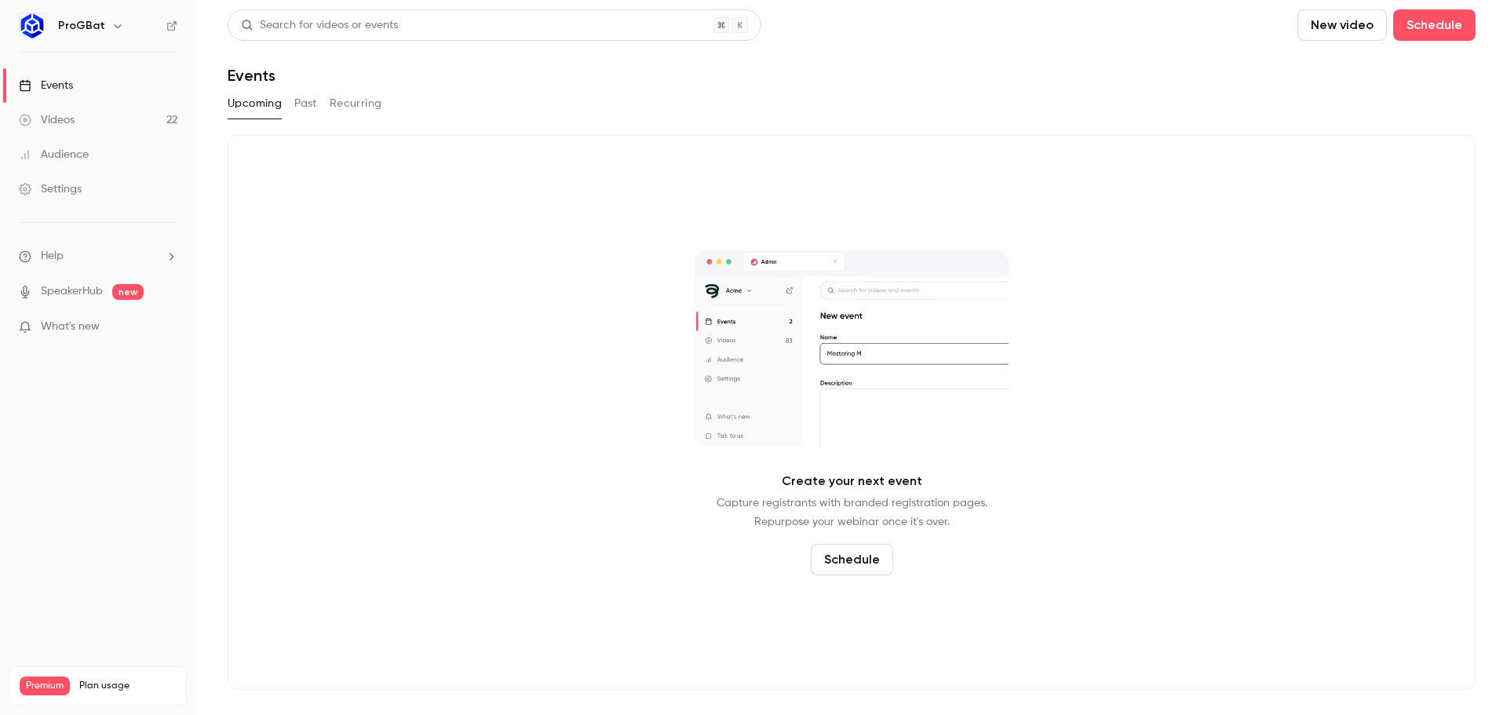
click at [90, 126] on link "Videos 22" at bounding box center [98, 120] width 196 height 35
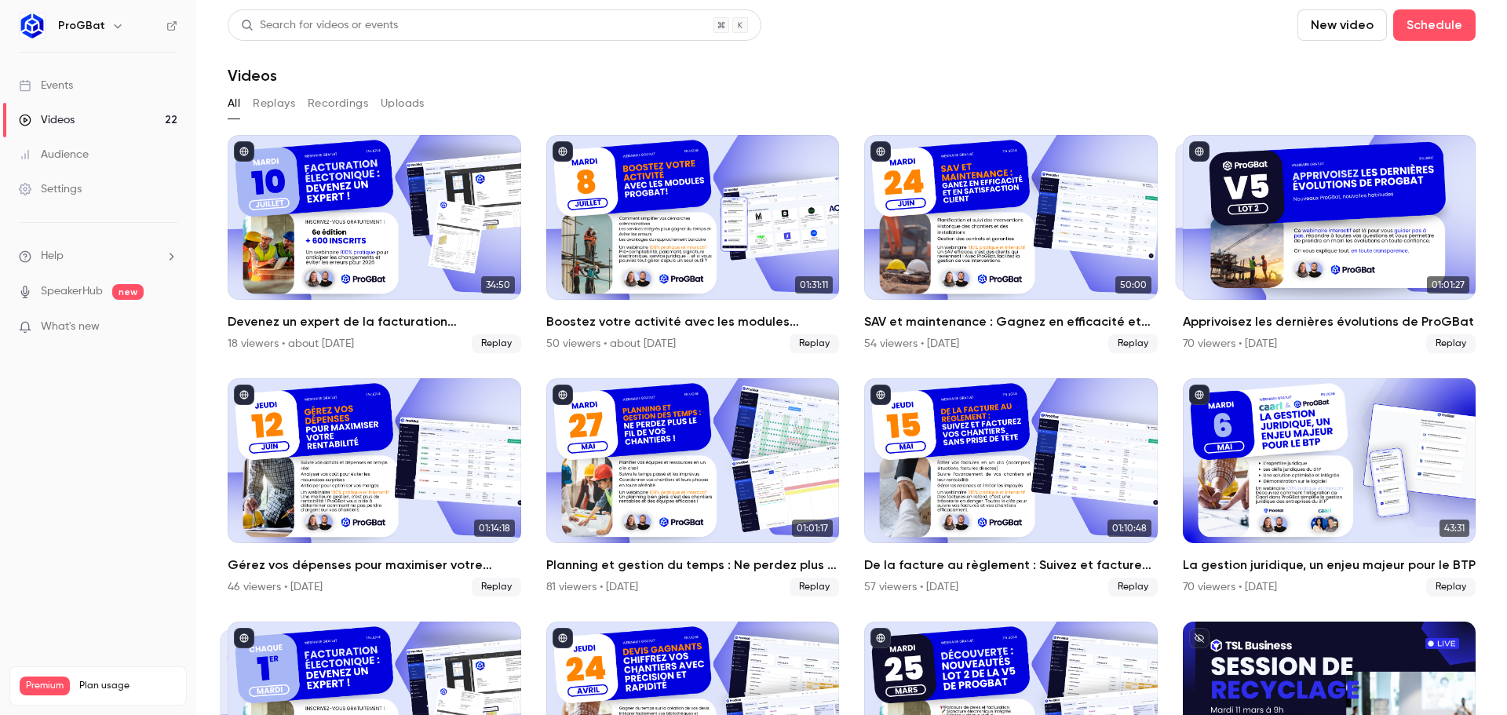
click at [136, 326] on p "What's new" at bounding box center [85, 327] width 133 height 16
click at [131, 462] on div at bounding box center [753, 357] width 1507 height 715
